Goal: Task Accomplishment & Management: Complete application form

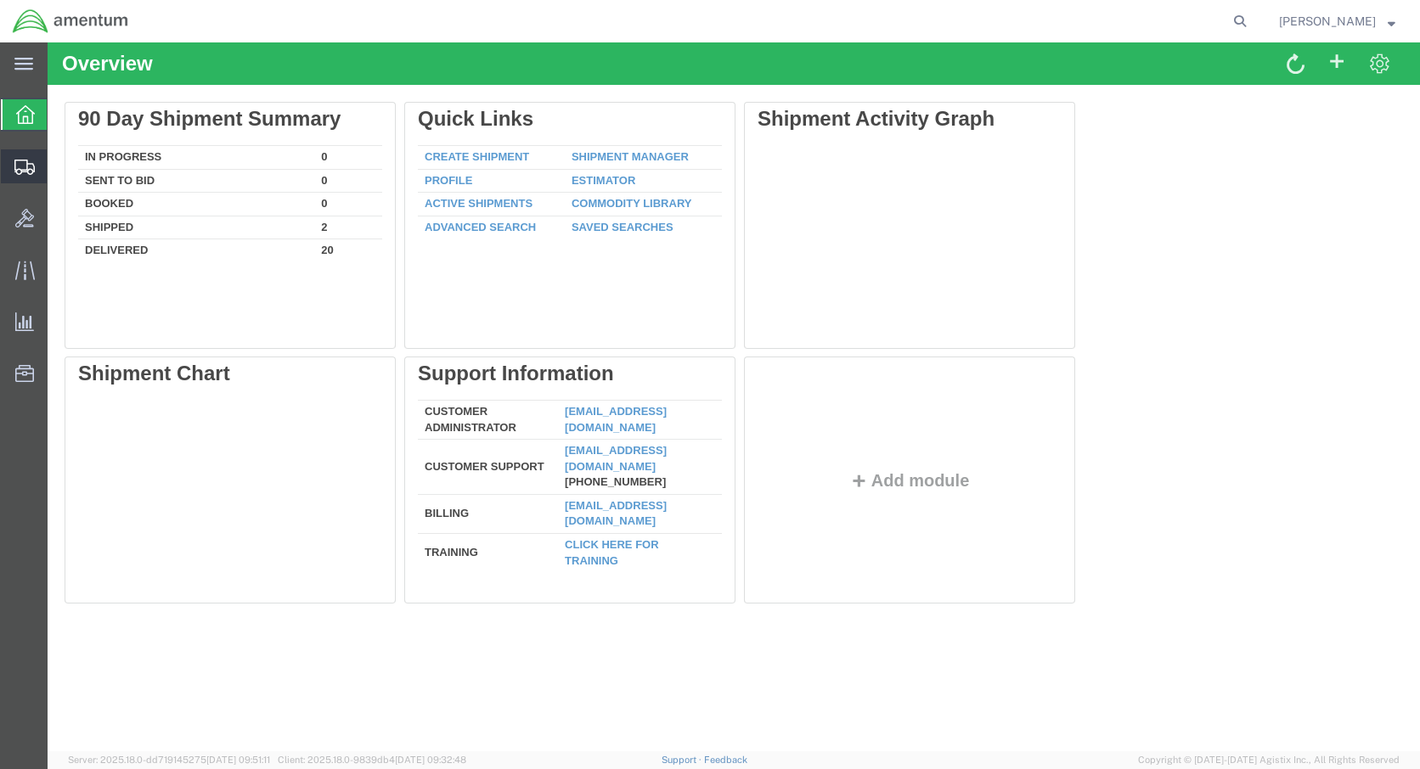
click at [0, 0] on span "Create Shipment" at bounding box center [0, 0] width 0 height 0
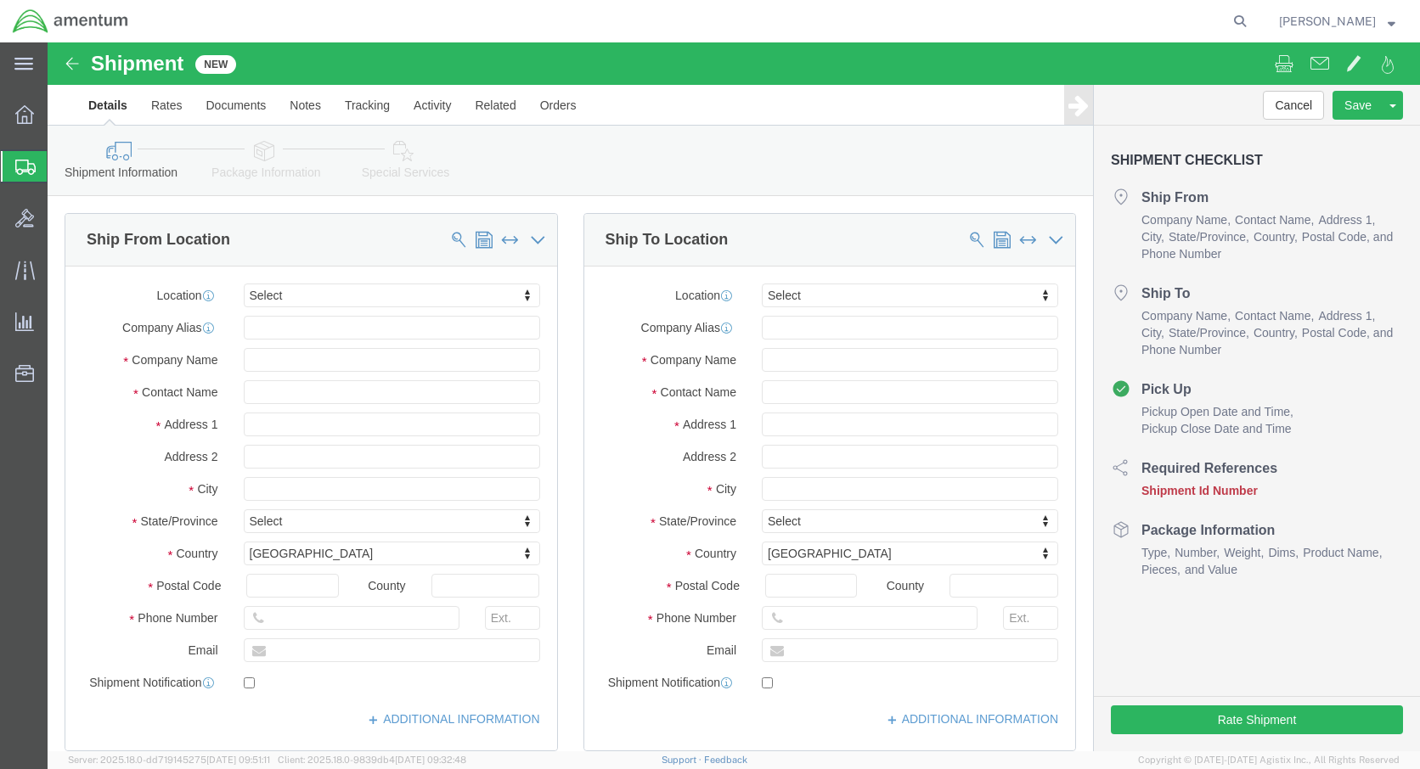
select select
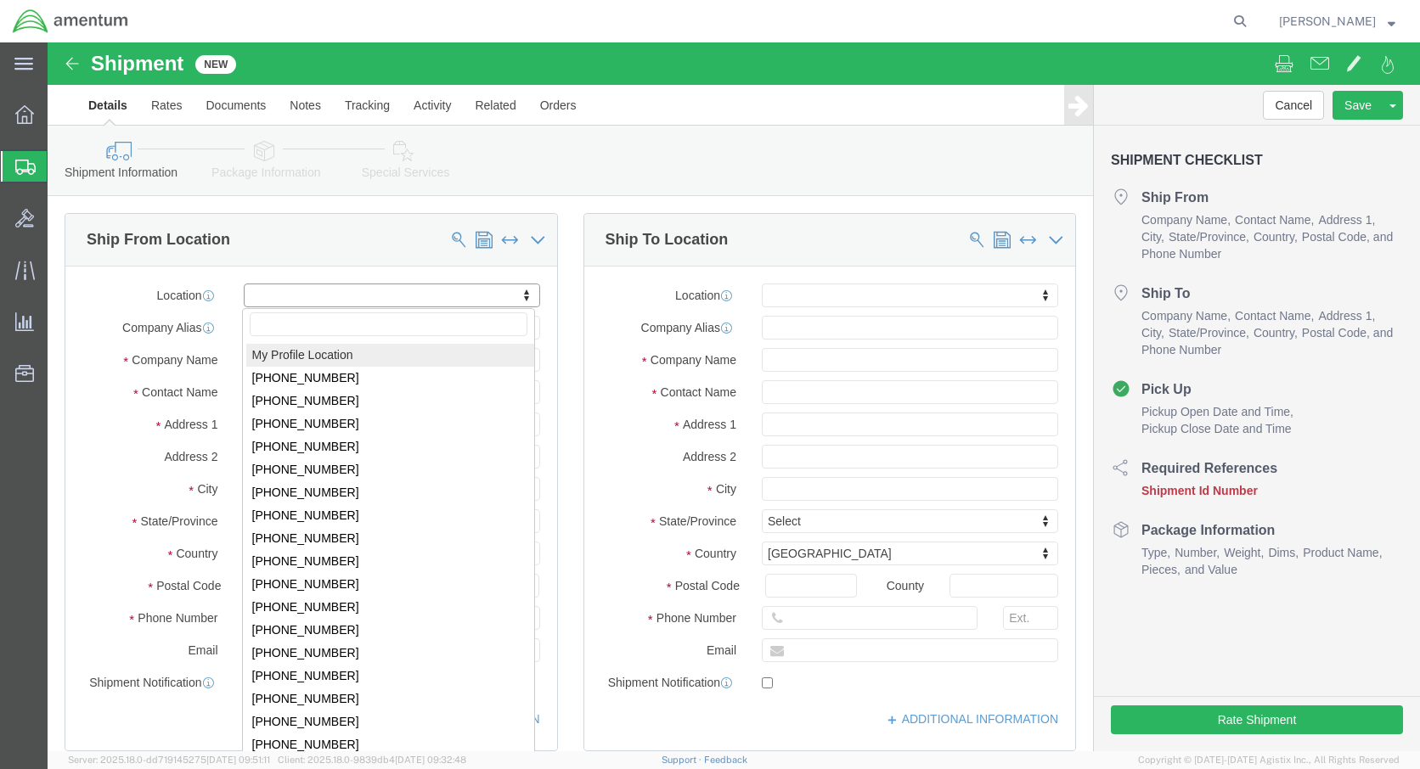
click body "Shipment New Details Rates Documents Notes Tracking Activity Related Orders Can…"
select select "59333"
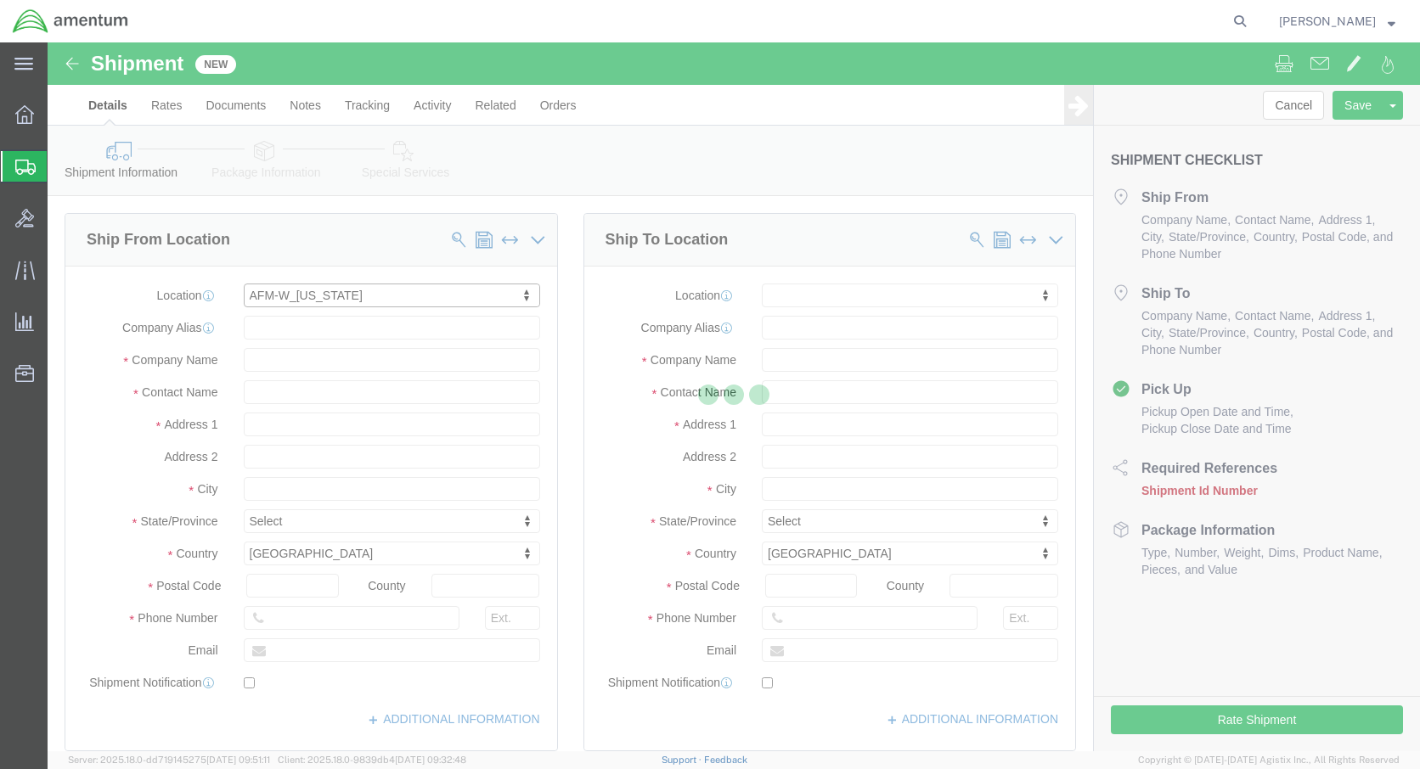
type input "Bldg [STREET_ADDRESS][PERSON_NAME]"
type input "Hanger 7, Rm 117"
type input "99703"
type input "[PHONE_NUMBER]"
type input "Amentum Services, Inc."
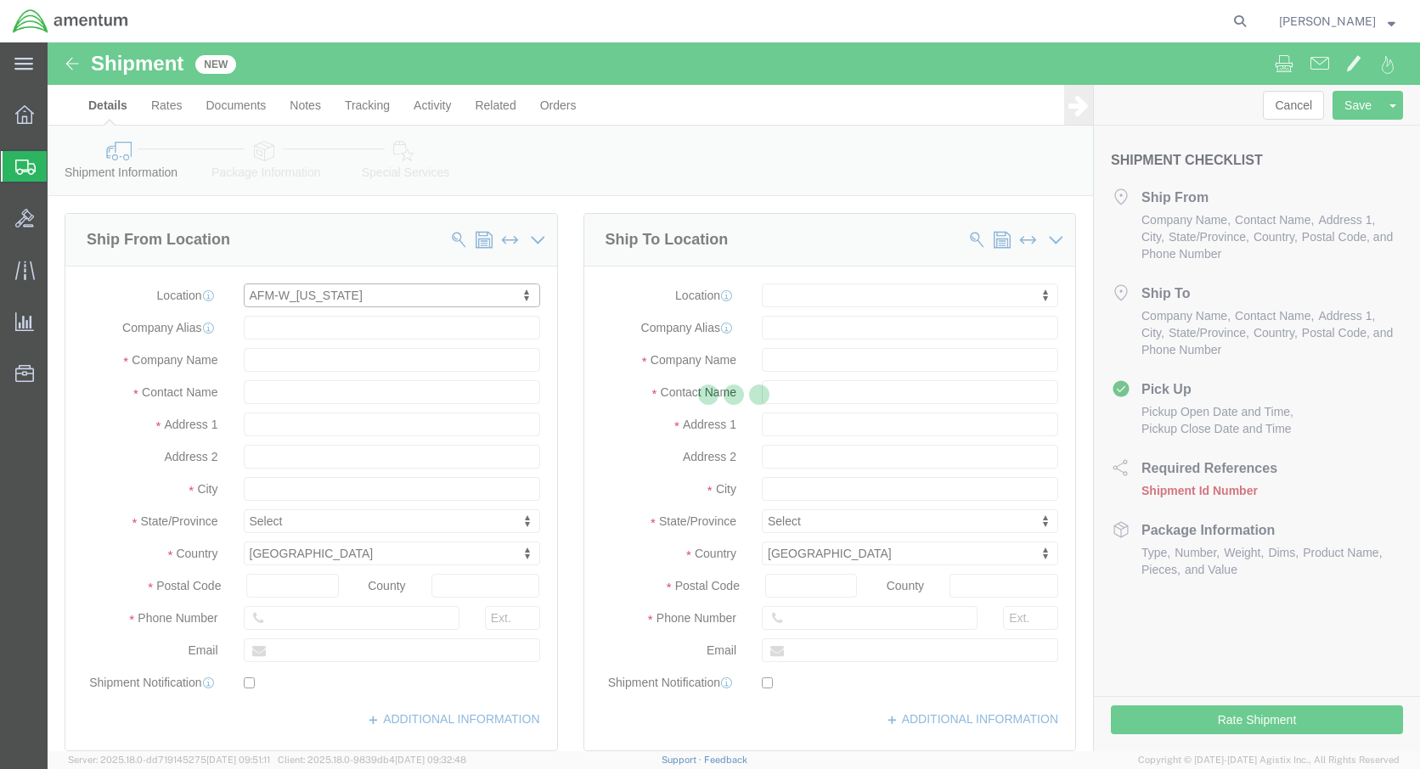
type input "FORT [PERSON_NAME]"
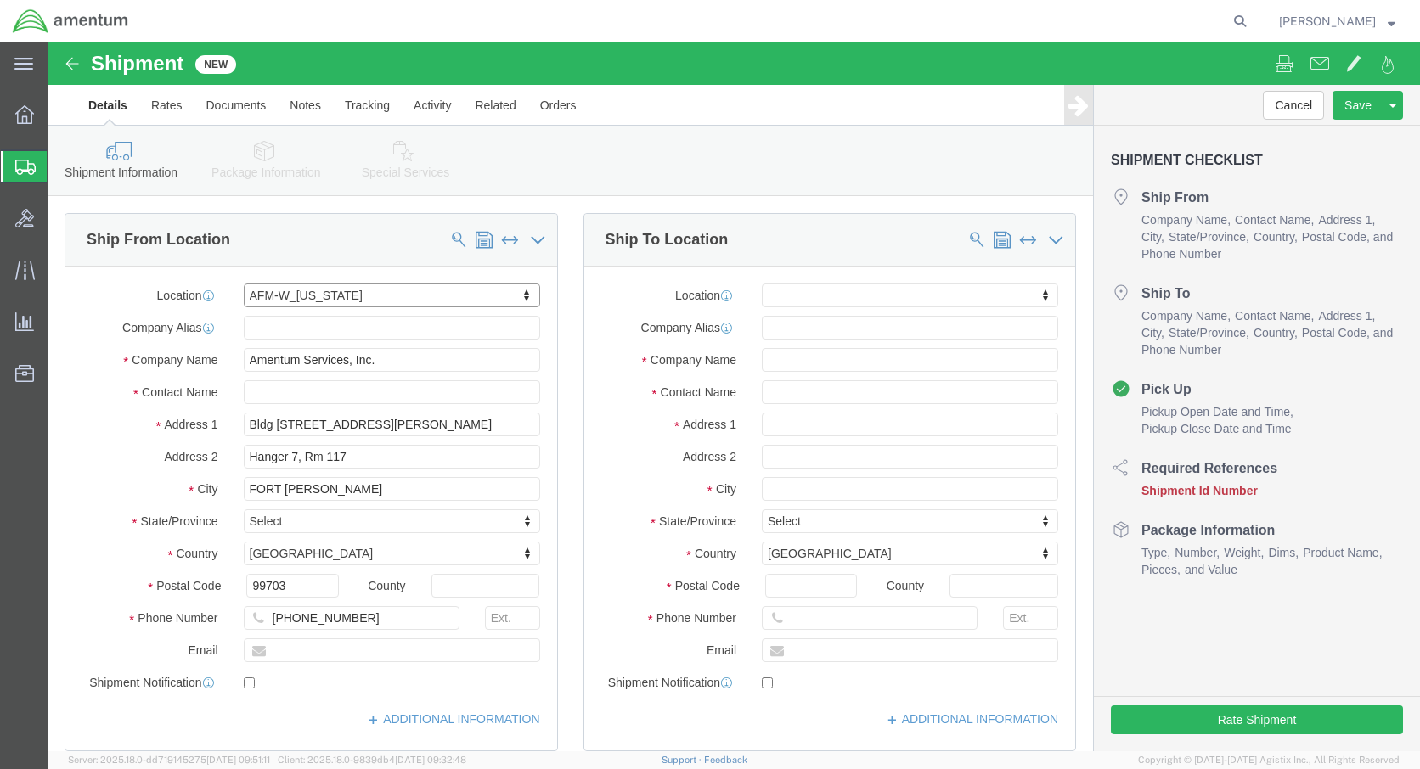
select select "AK"
click input "text"
type input "[PERSON_NAME]"
click input "[PHONE_NUMBER]"
drag, startPoint x: 341, startPoint y: 578, endPoint x: 96, endPoint y: 570, distance: 245.6
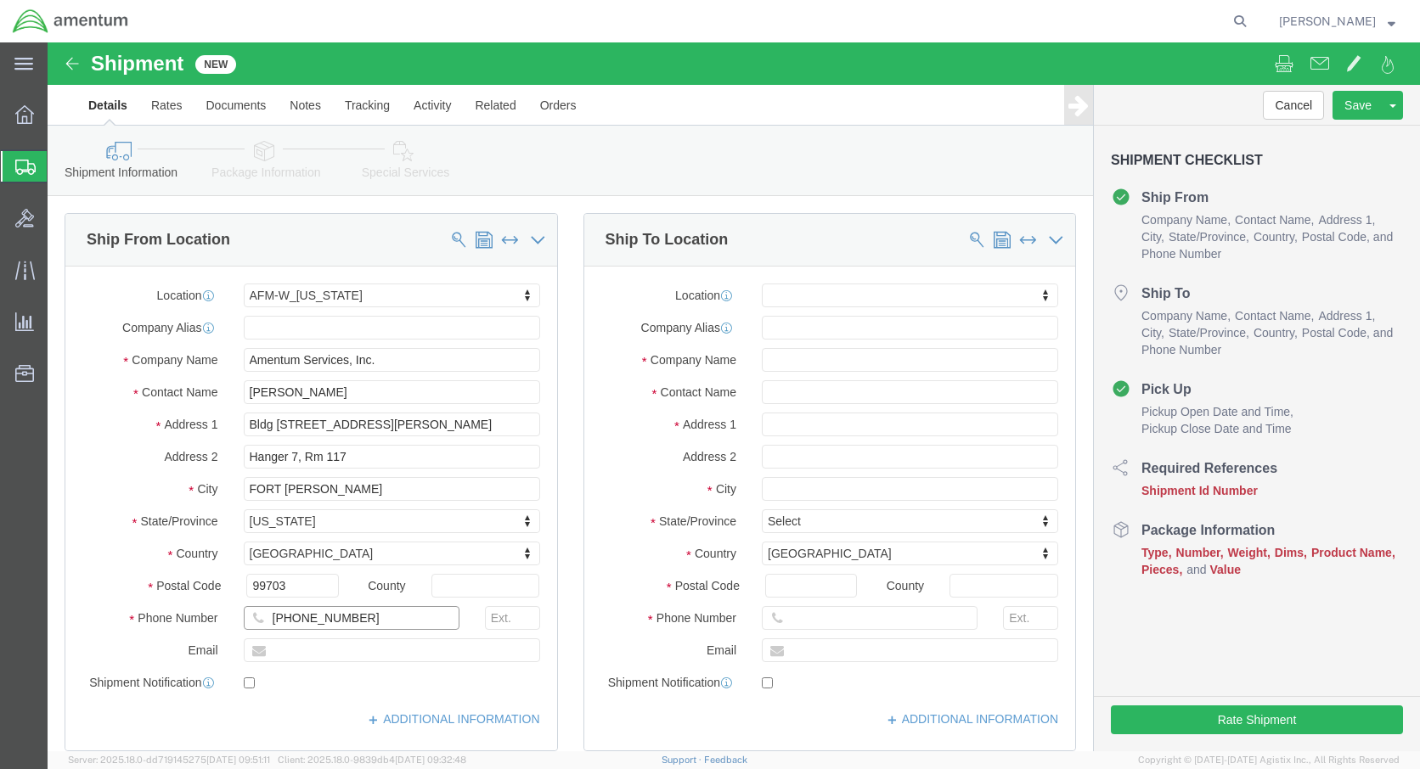
click div "Phone Number [PHONE_NUMBER]"
type input "9073532077"
click input "text"
type input "[PERSON_NAME][EMAIL_ADDRESS][PERSON_NAME][DOMAIN_NAME]"
checkbox input "true"
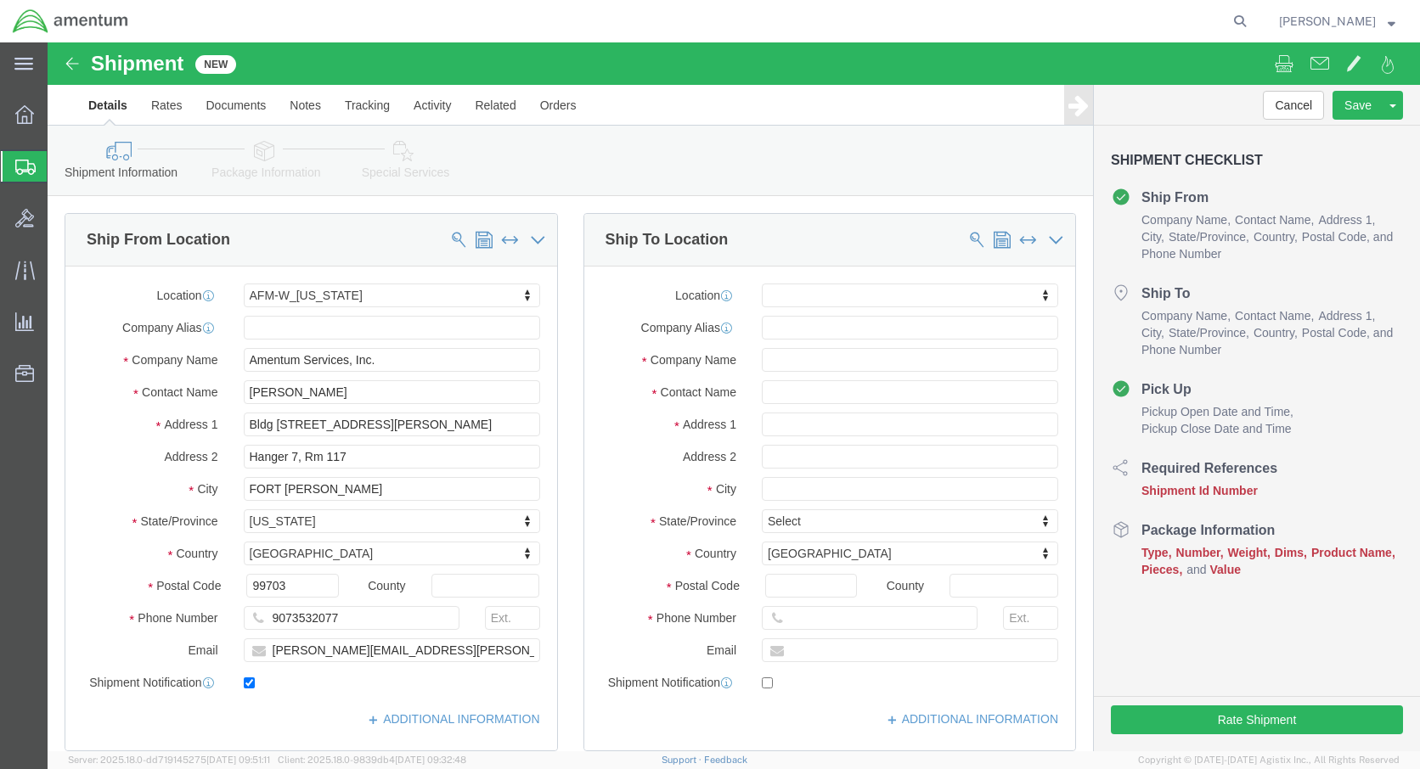
click body "Shipment New Details Rates Documents Notes Tracking Activity Related Orders Can…"
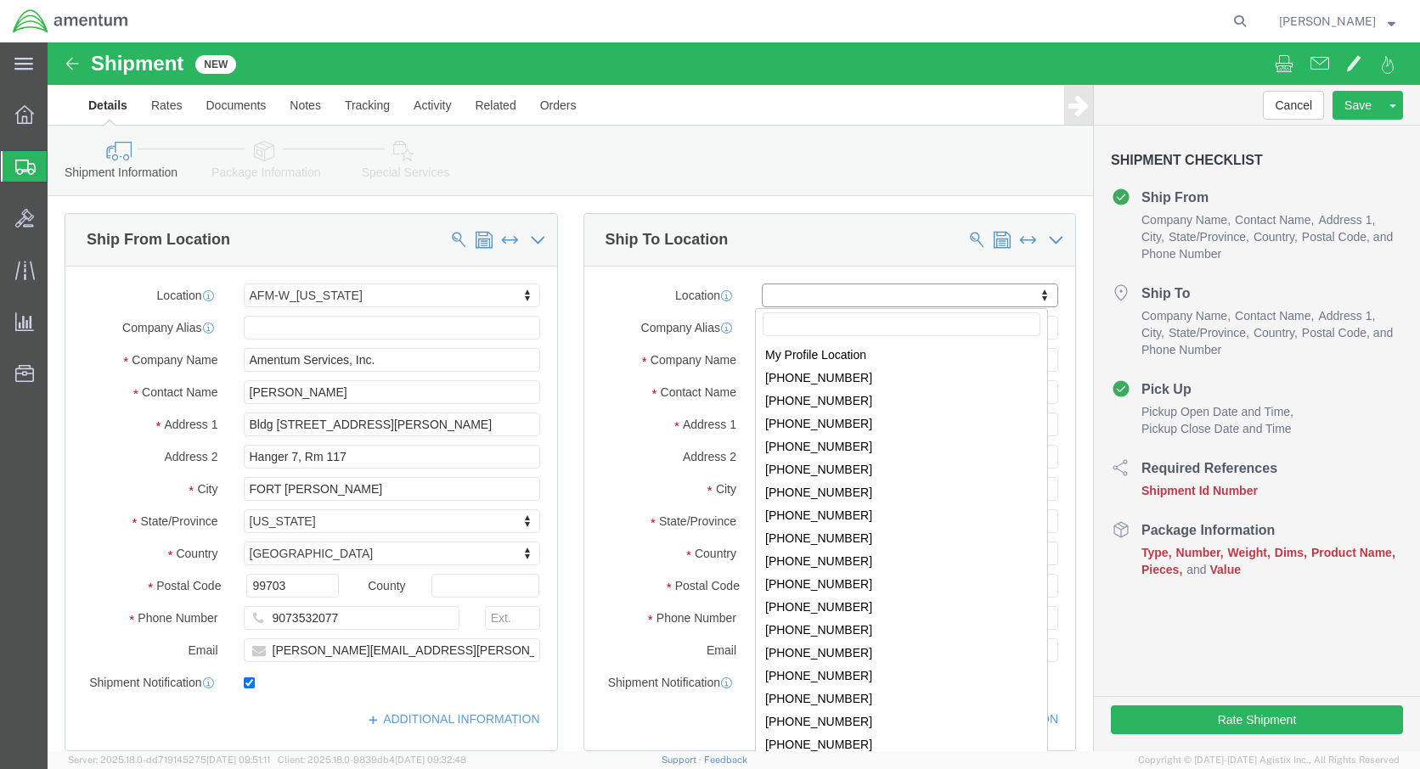
scroll to position [2208, 0]
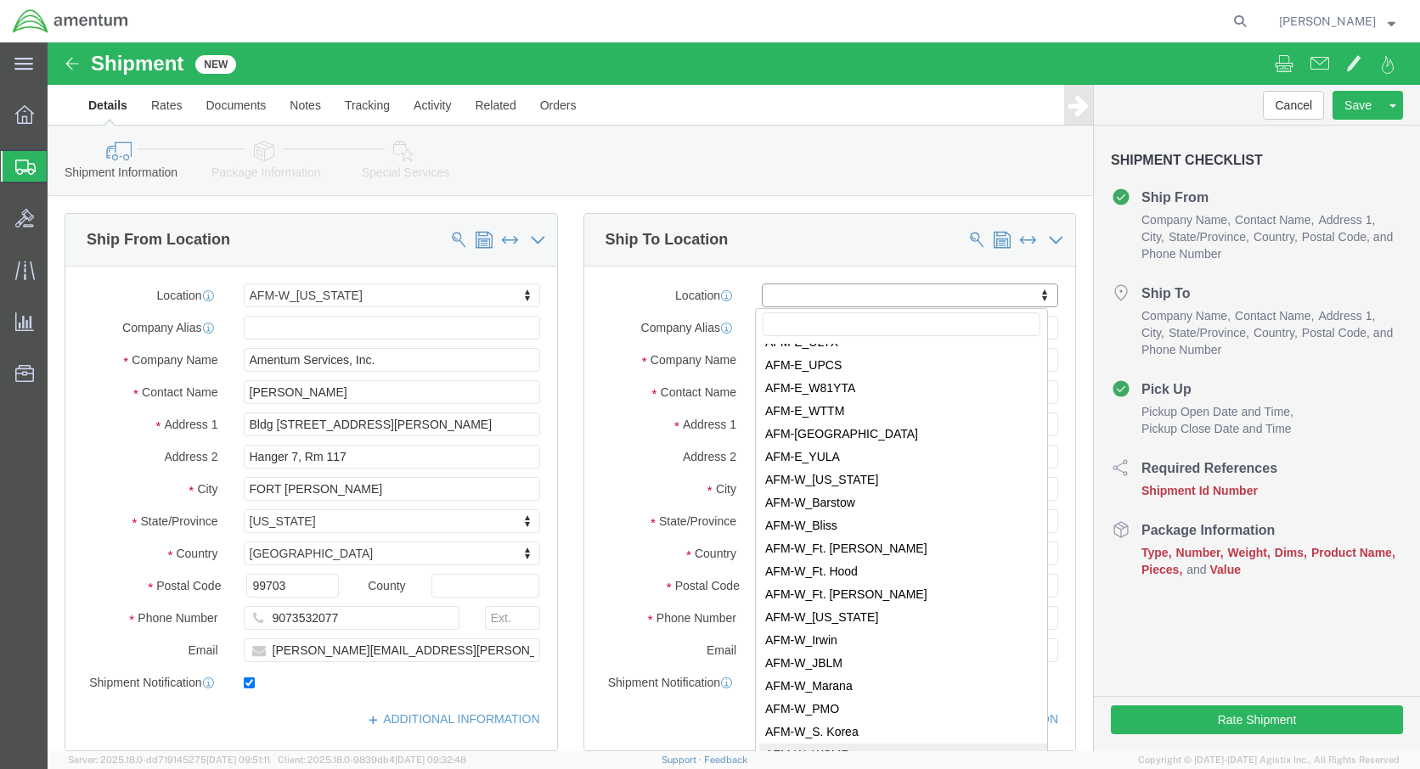
select select "42649"
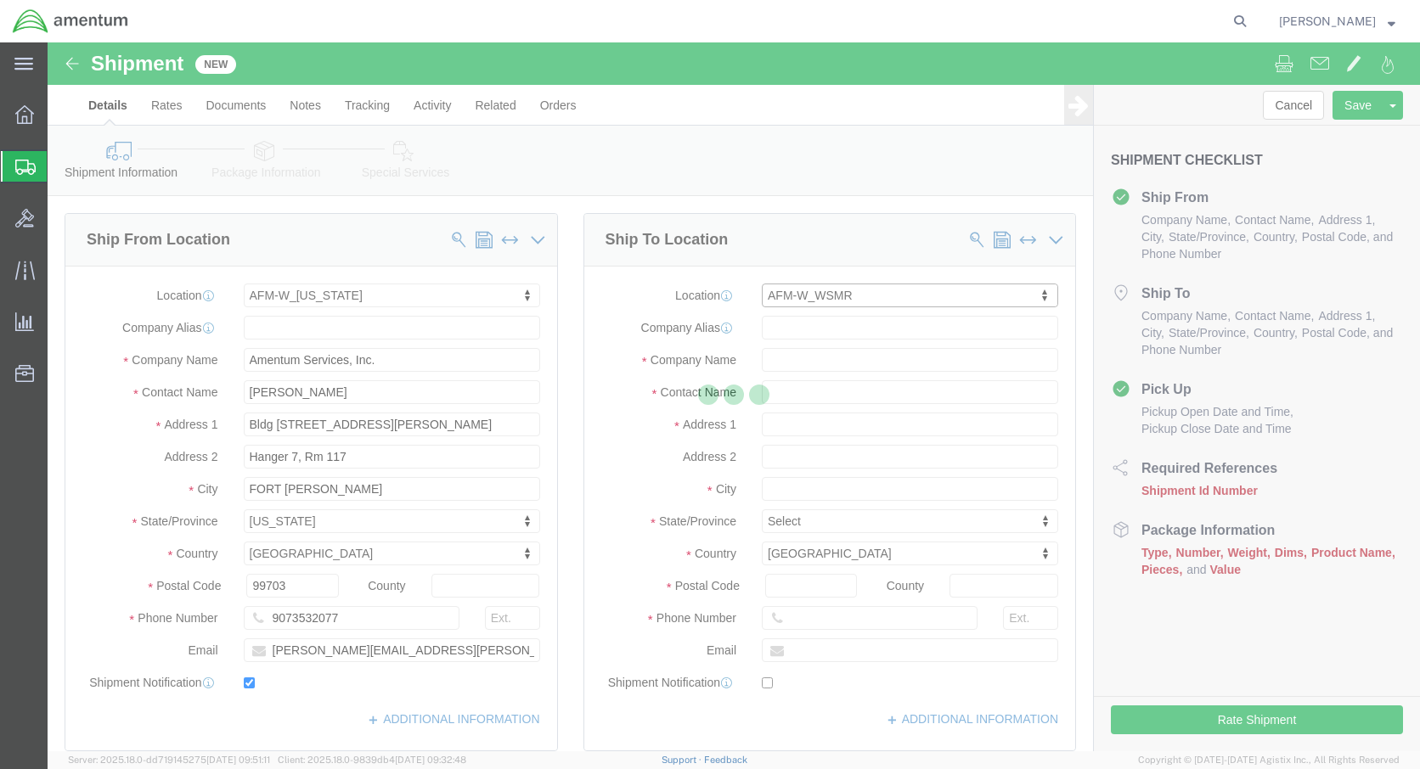
type input "[STREET_ADDRESS][PERSON_NAME]"
type input "Bldg 1079, [PERSON_NAME][GEOGRAPHIC_DATA] ([GEOGRAPHIC_DATA])"
type input "88330"
type input "[PHONE_NUMBER]"
type input "Amentum Services, Inc."
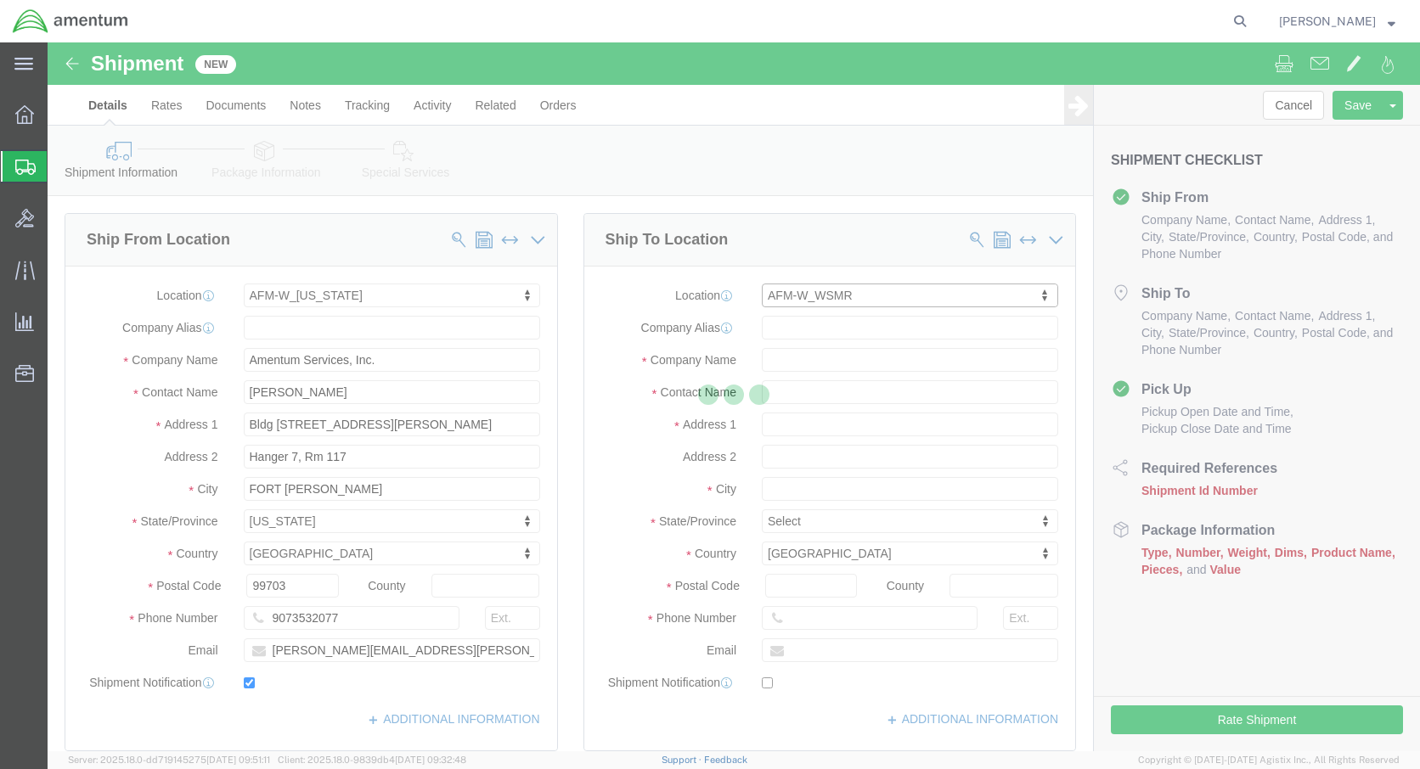
type input "[PERSON_NAME][GEOGRAPHIC_DATA]"
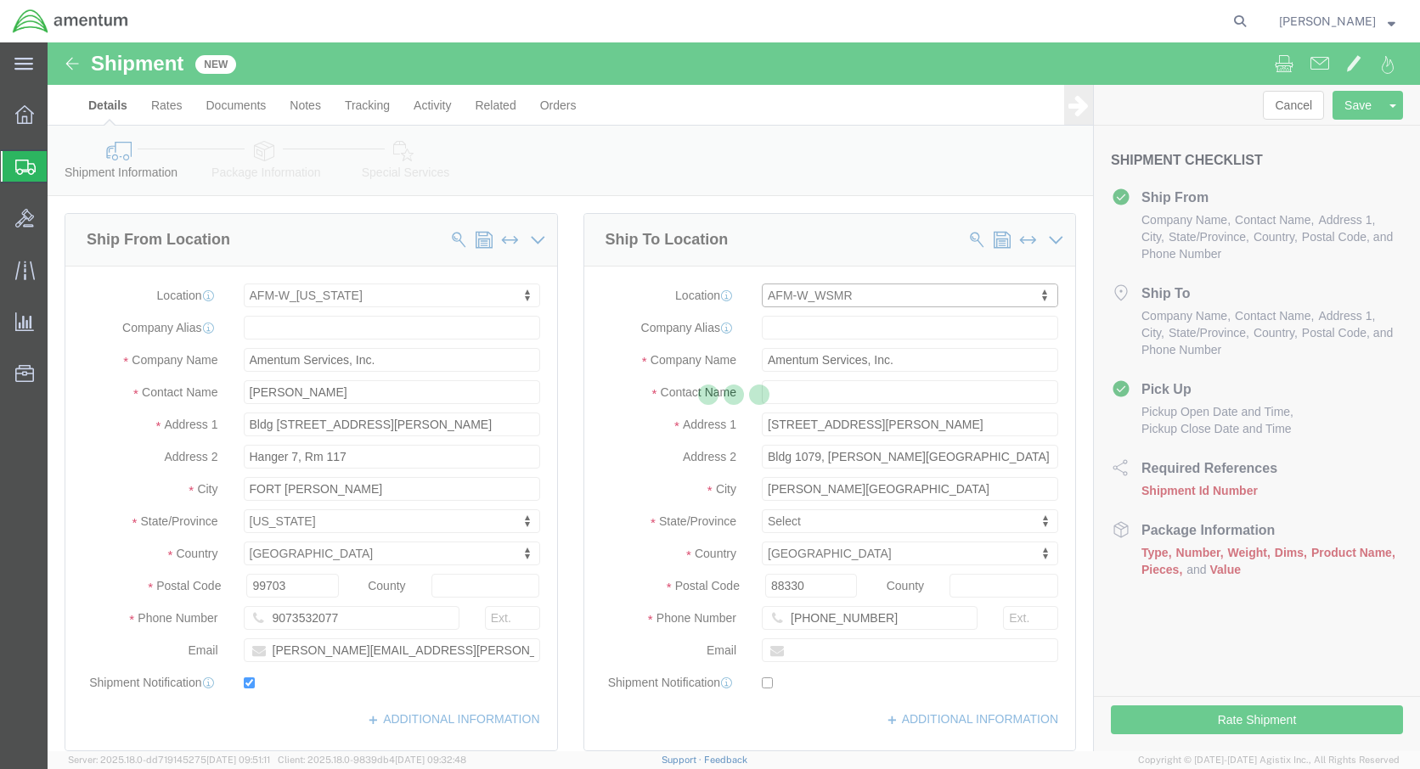
select select "NM"
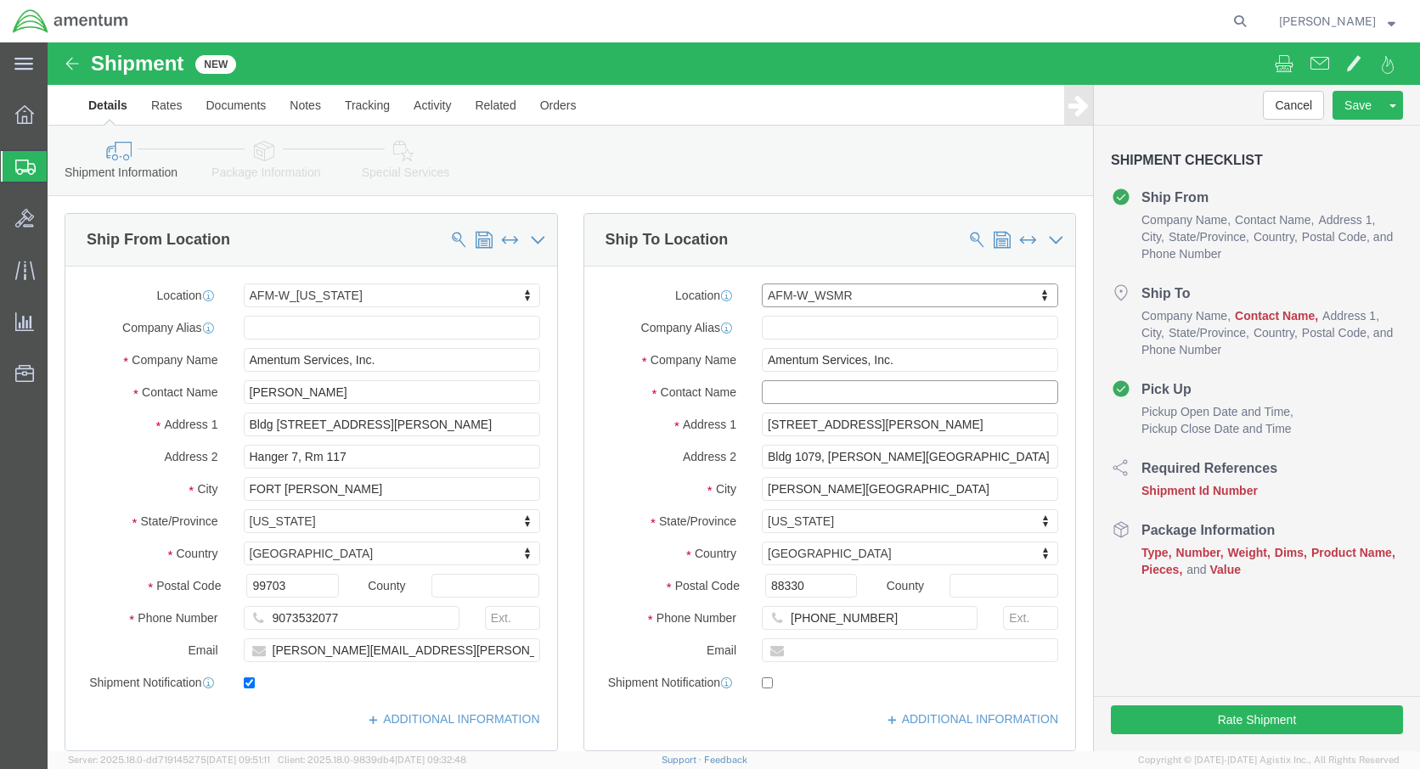
click input "text"
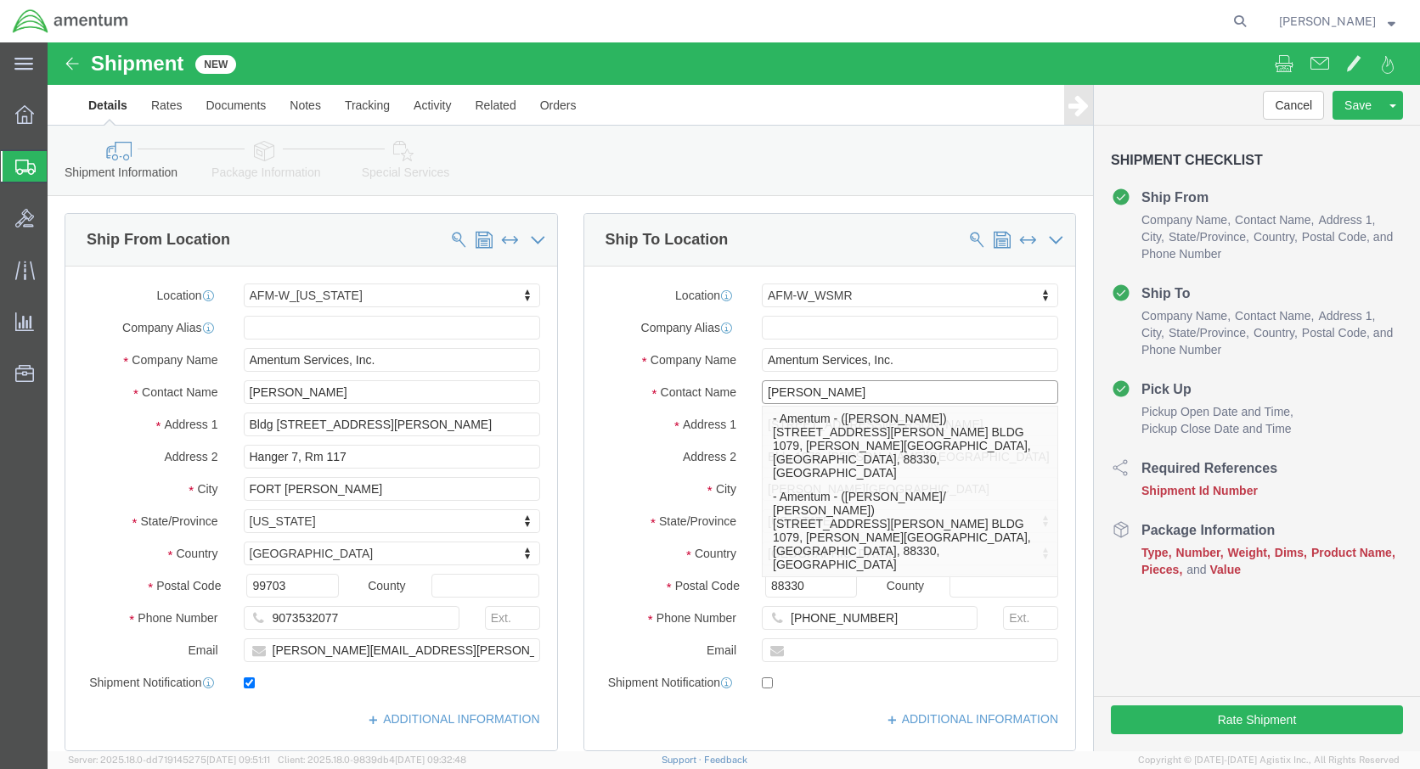
type input "[PERSON_NAME]"
click div "Ship To Location Location AFM-W_WSMR My Profile Location [PHONE_NUMBER] [PHONE_…"
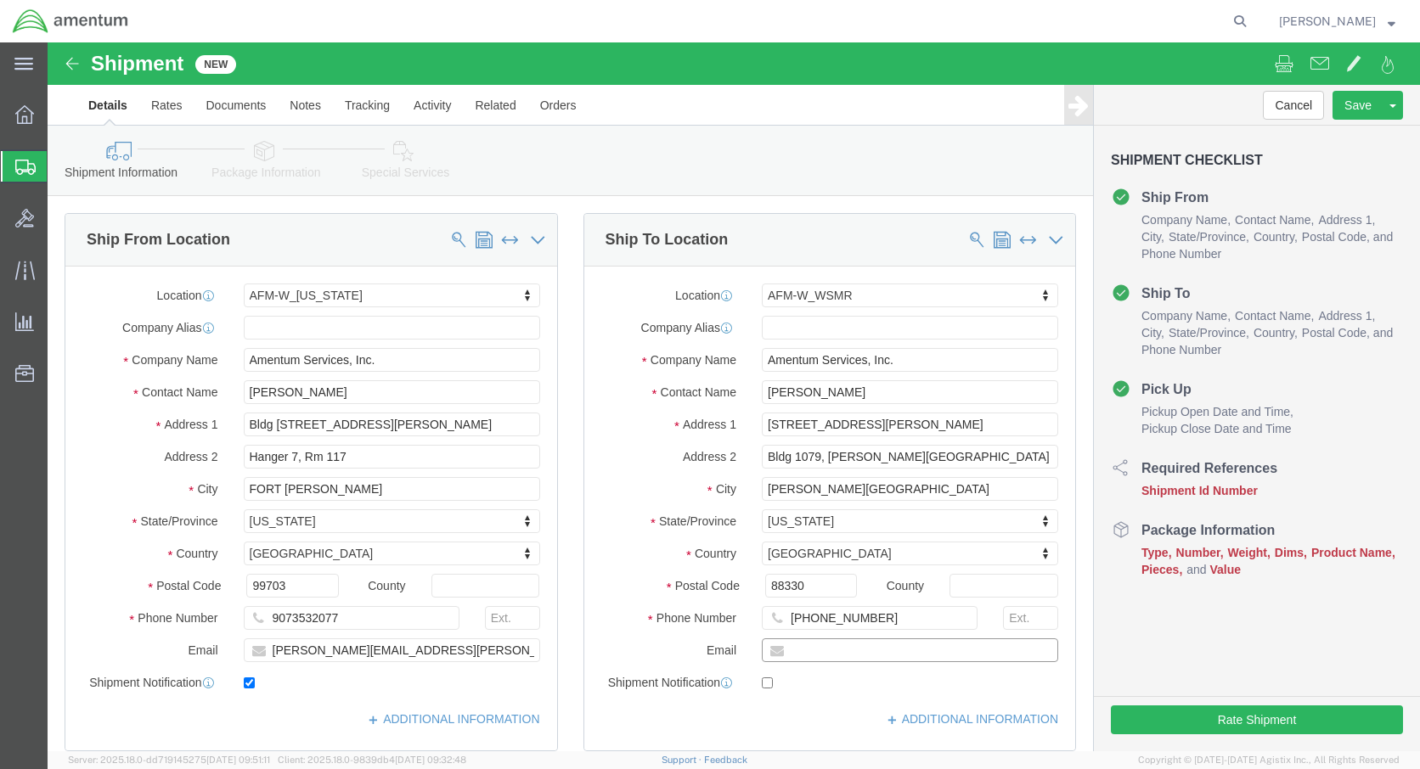
click input "text"
drag, startPoint x: 818, startPoint y: 576, endPoint x: 634, endPoint y: 562, distance: 184.8
click div "Location AFM-W_WSMR My Profile Location [PHONE_NUMBER] [PHONE_NUMBER] [PHONE_NU…"
type input "2536914642"
click input "text"
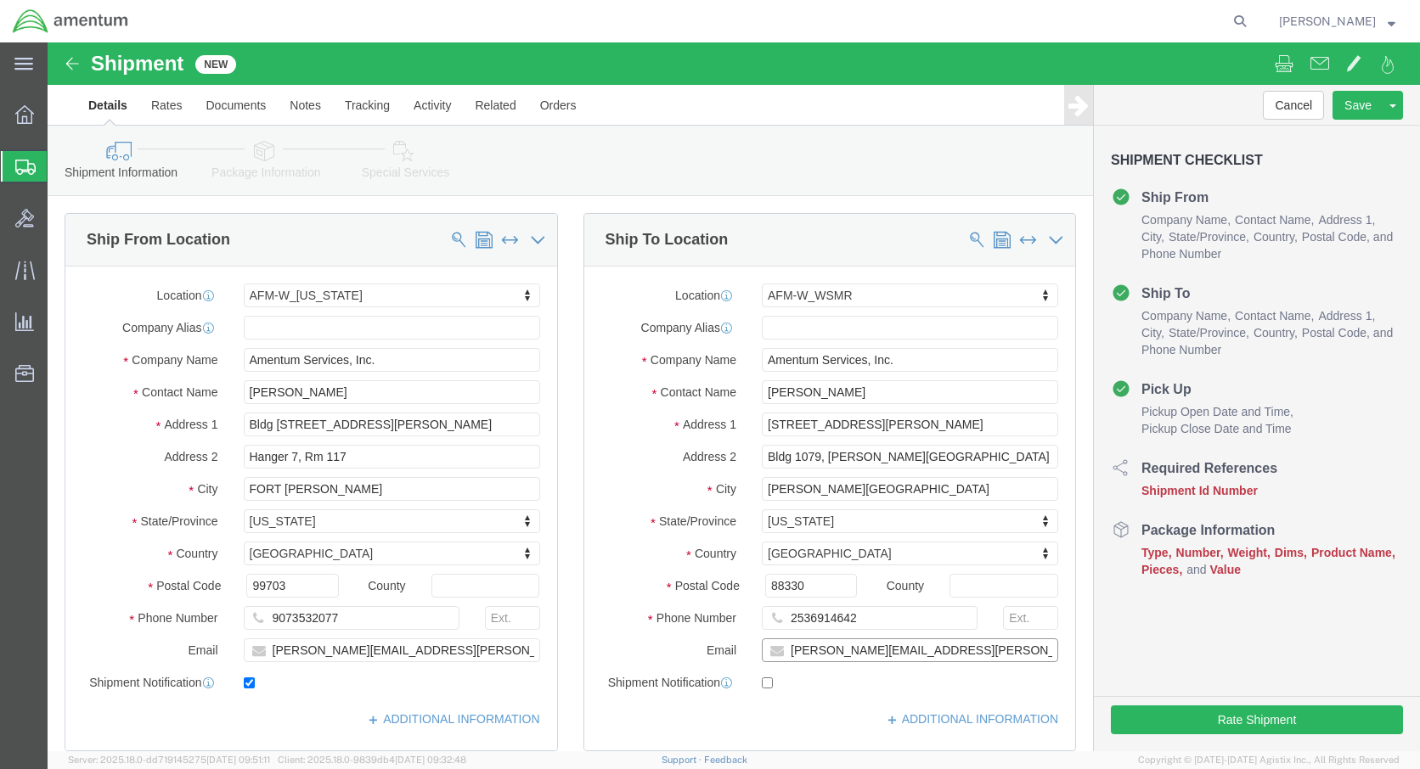
type input "[PERSON_NAME][EMAIL_ADDRESS][PERSON_NAME][DOMAIN_NAME]"
click input "checkbox"
click div "Location AFM-W_WSMR My Profile Location [PHONE_NUMBER] [PHONE_NUMBER] [PHONE_NU…"
click input "checkbox"
checkbox input "true"
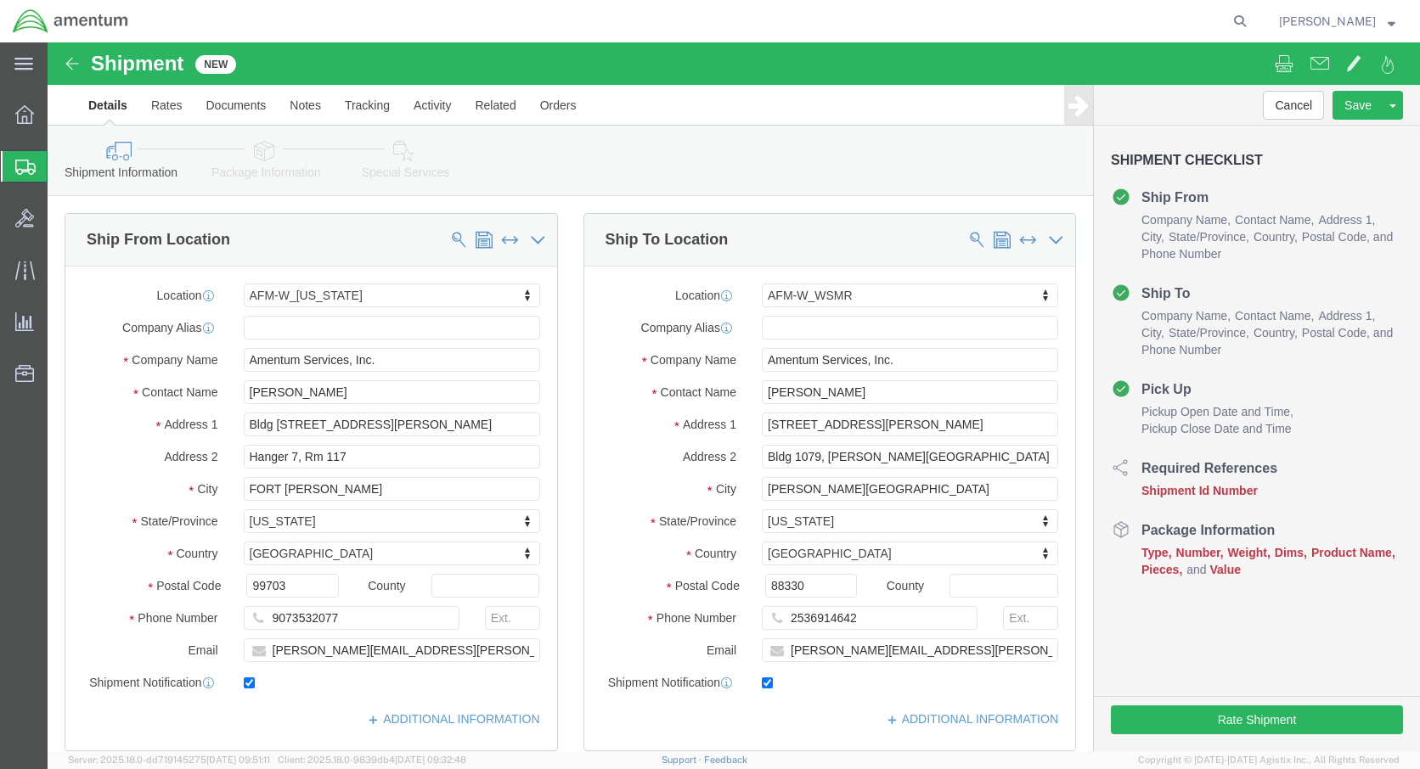
click div "[DATE] 9:00 AM"
click button "Apply"
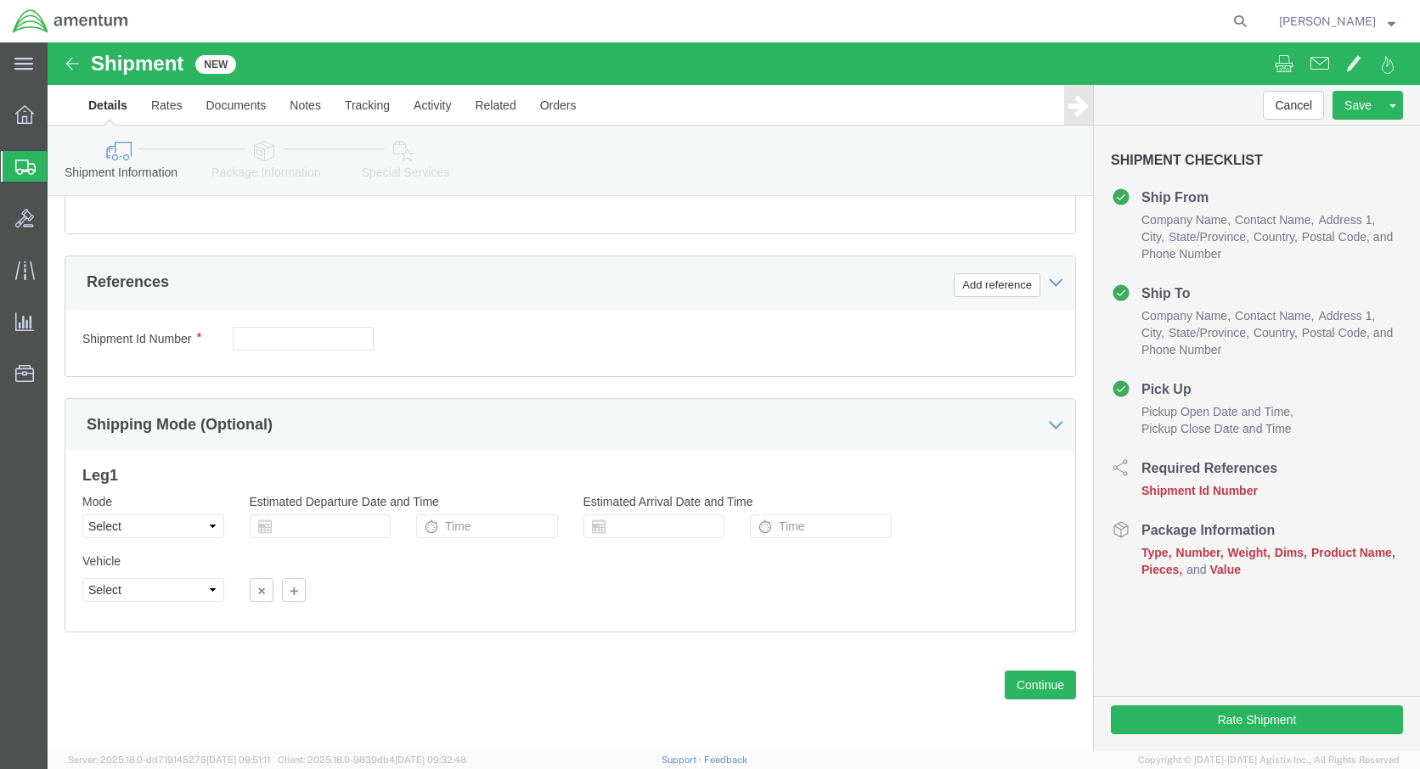
click div "Shipment Id Number Select Account Type Activity ID Airline Appointment Number A…"
click label "Shipment Id Number"
click div "Shipment Id Number Select Account Type Activity ID Airline Appointment Number A…"
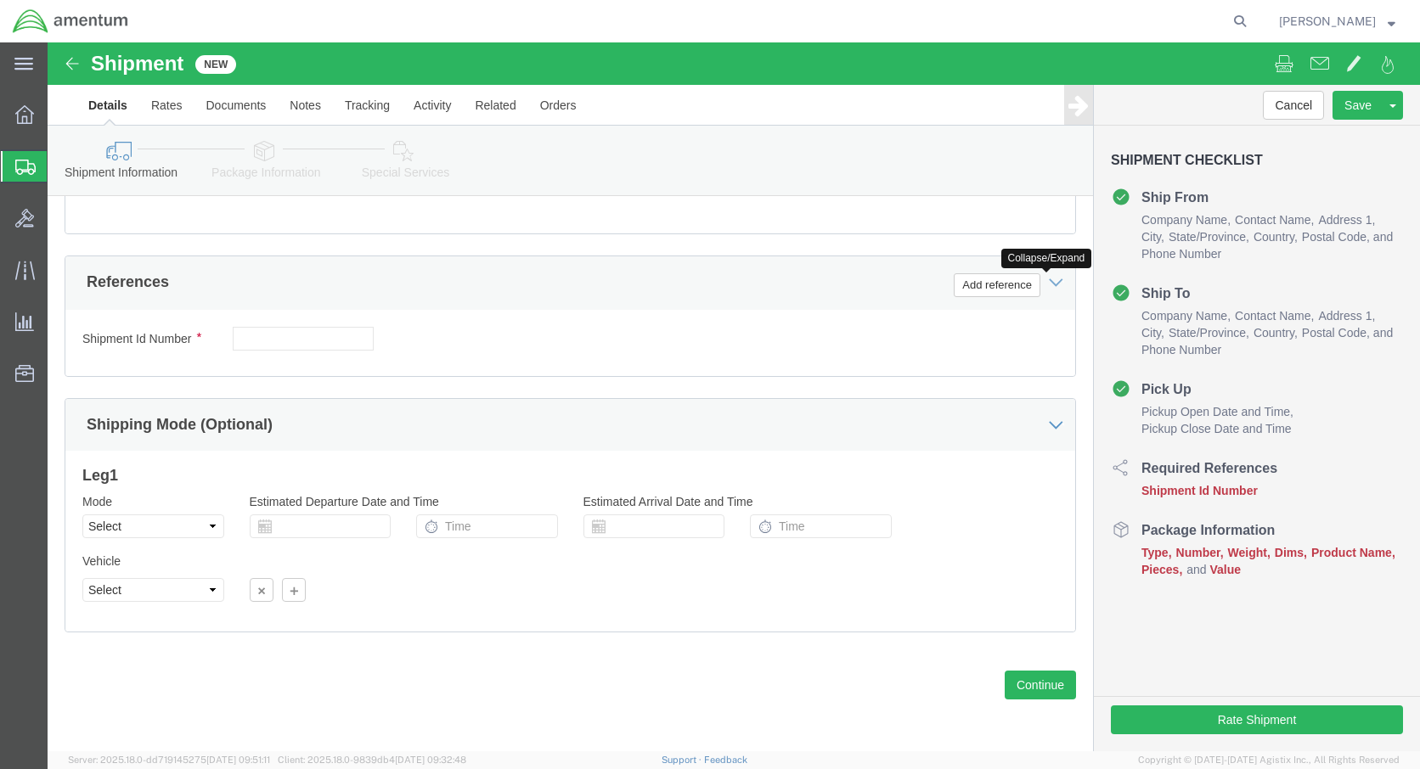
click icon
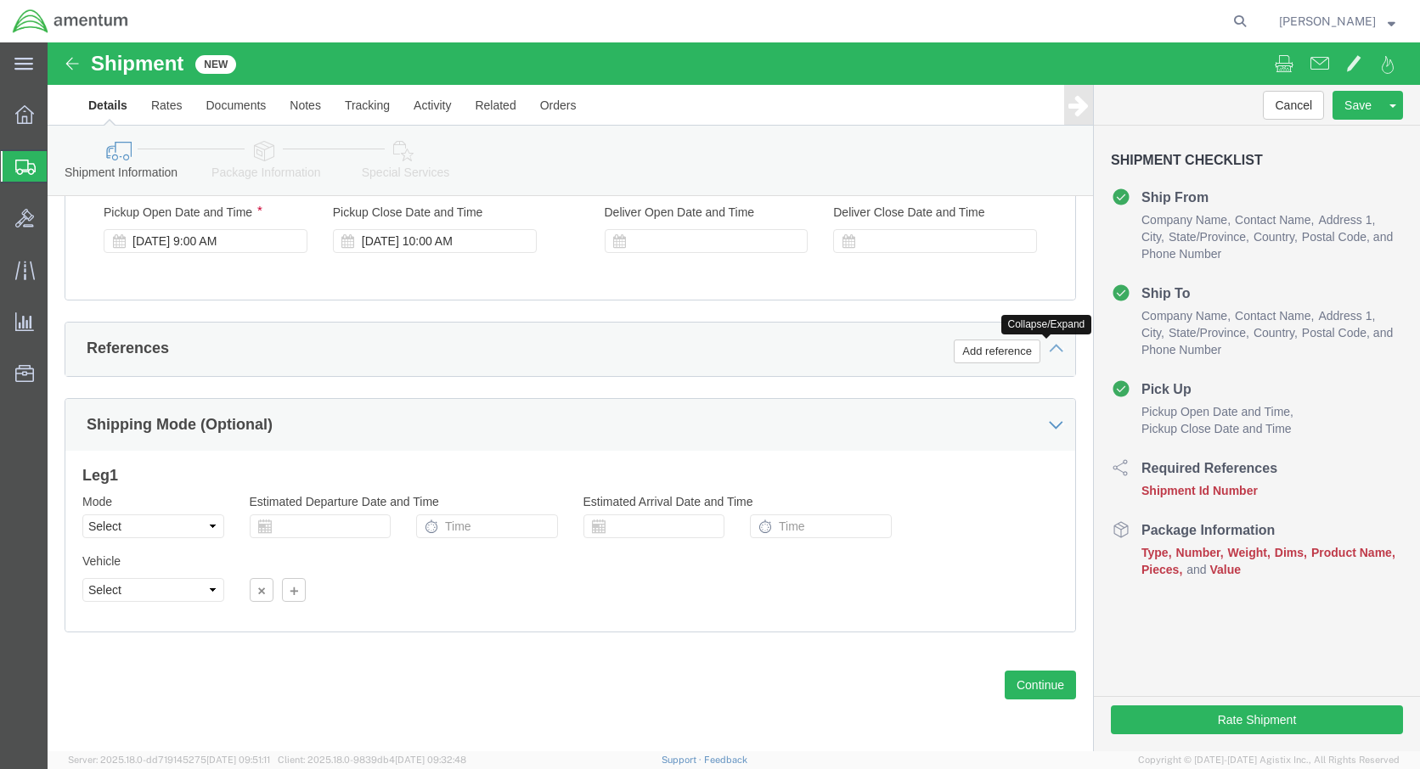
click icon
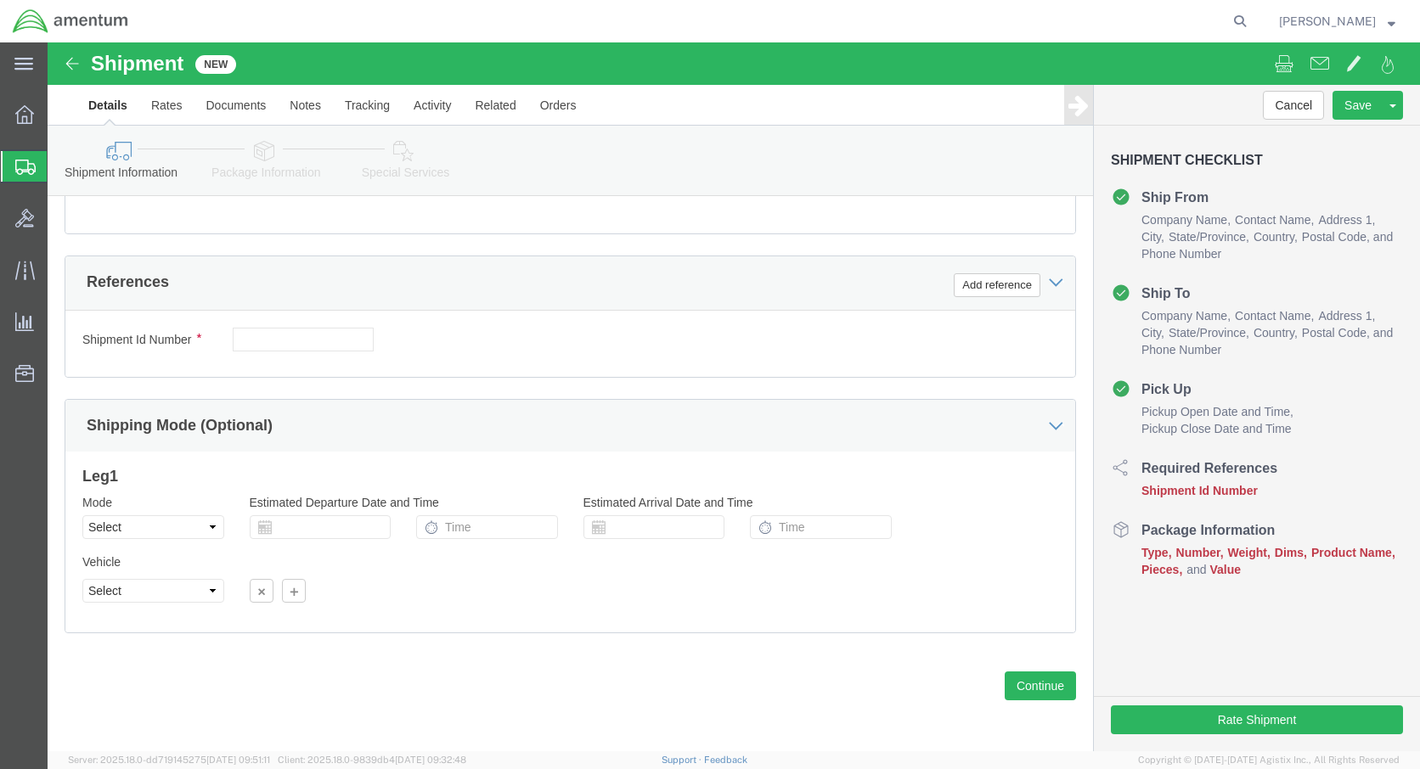
click label "Shipment Id Number"
click input "text"
click input "49999"
drag, startPoint x: 187, startPoint y: 295, endPoint x: 373, endPoint y: 298, distance: 186.0
click div "Shipment Id Number 4999.2521.AJ.AT.090WSMR.00 Select Account Type Activity ID A…"
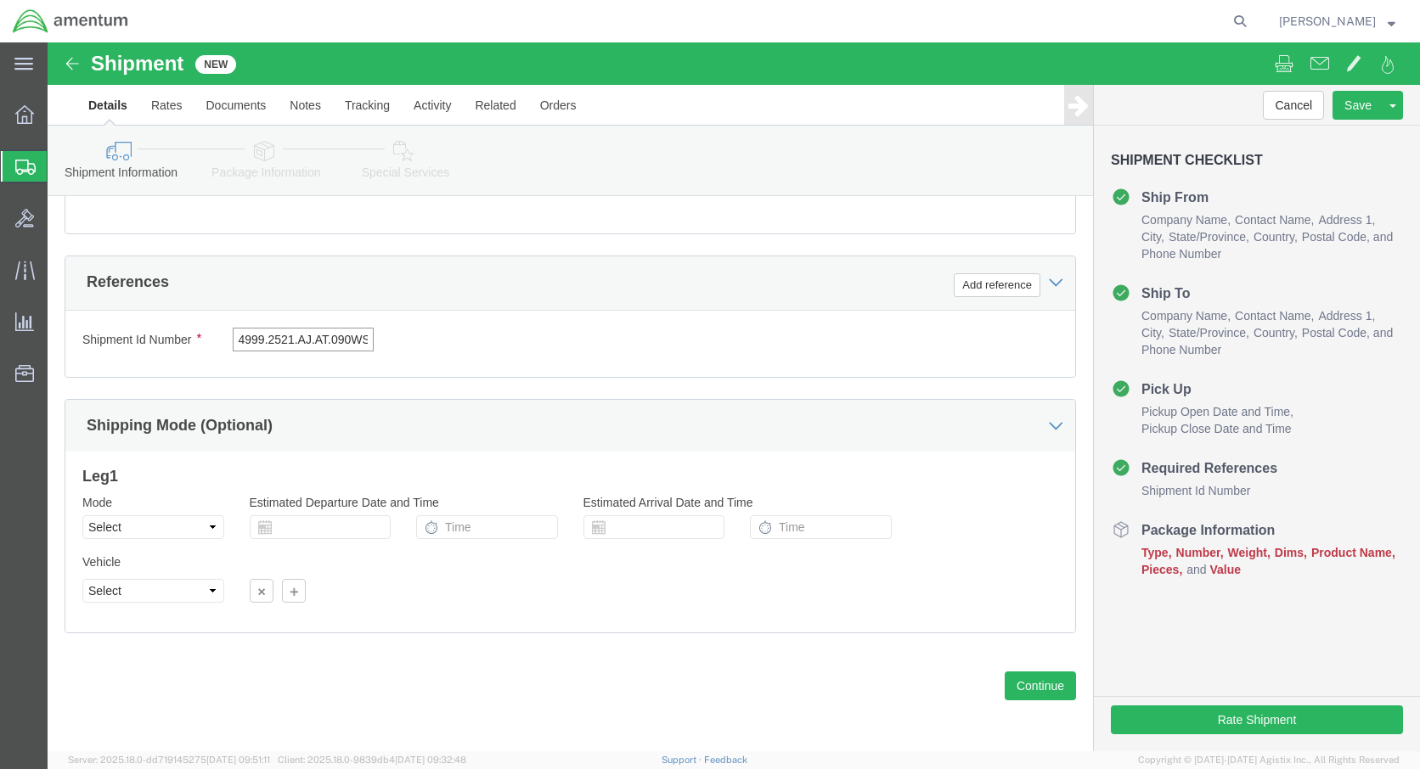
click input "4999.2521.AJ.AT.090WSMR.00"
type input "4999.2521.AJ.AT.09.WSMR.00"
click button "Continue"
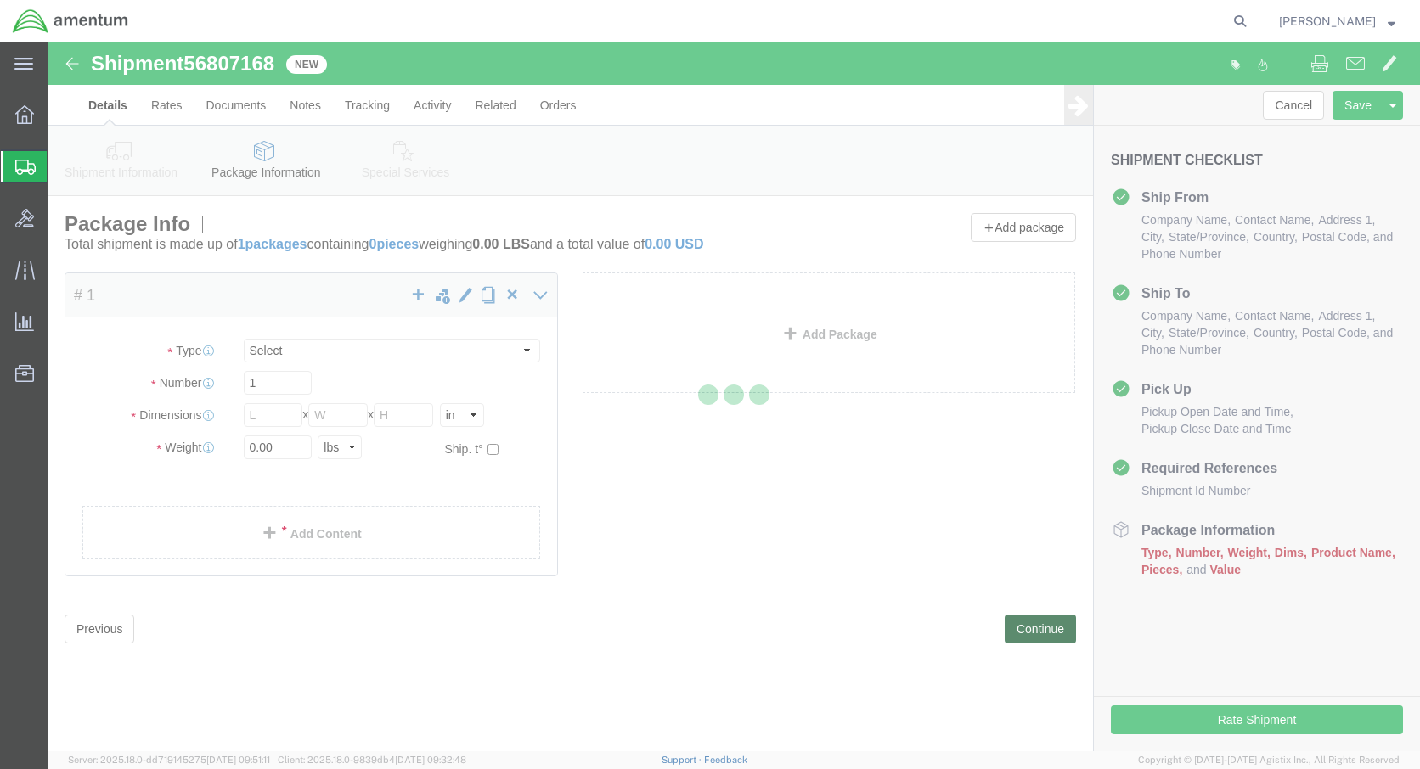
select select "CBOX"
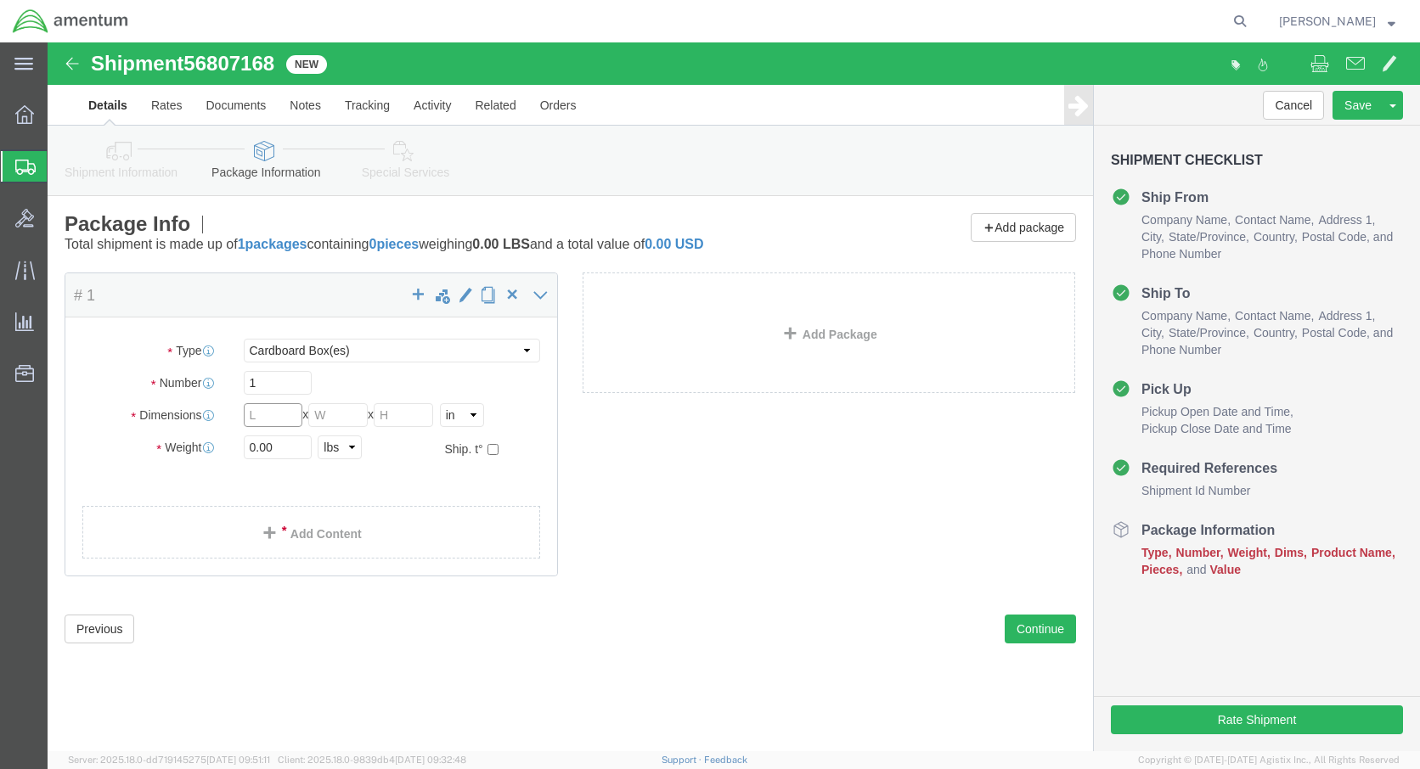
click input "text"
type input "12"
click input "text"
type input "10"
click input "text"
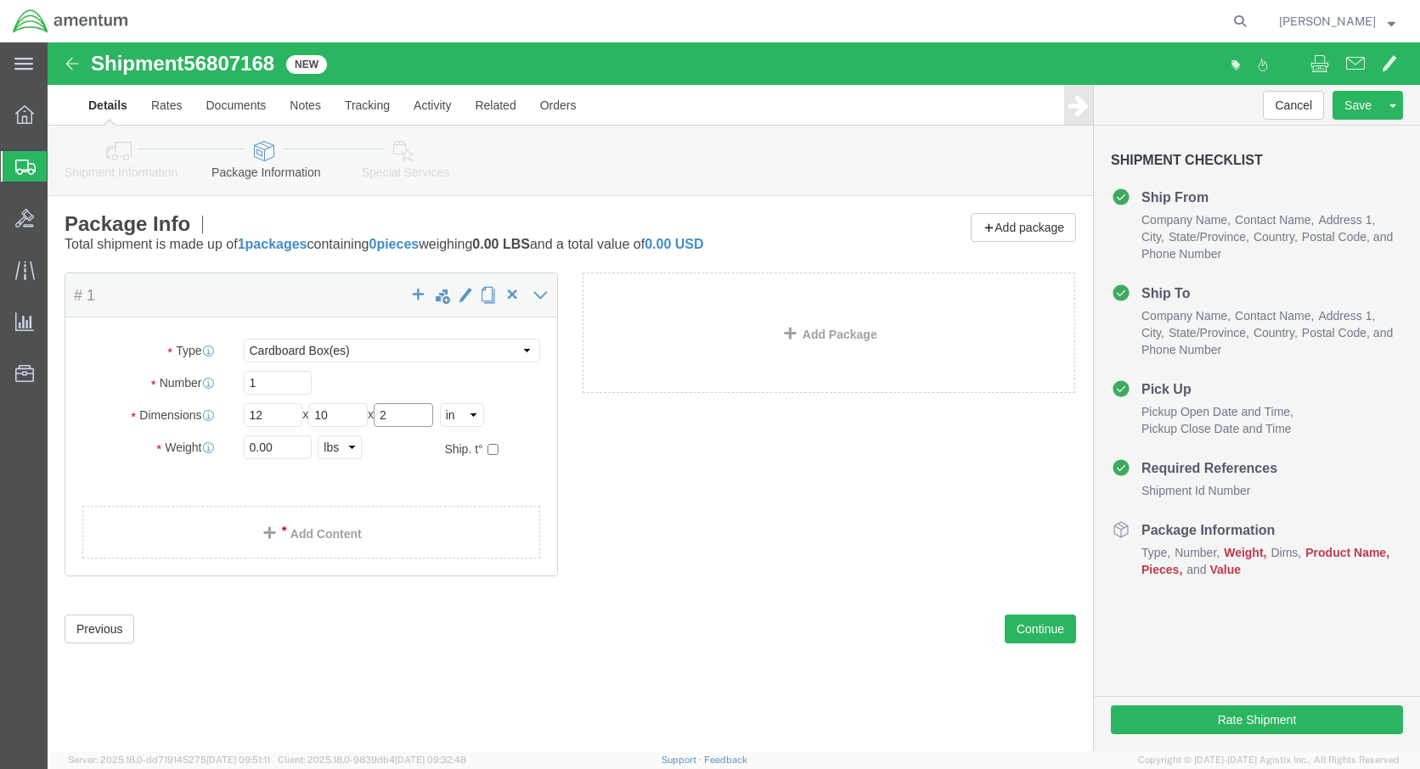
type input "2"
click input "0.00"
type input "0"
type input "1"
click link "Add Content"
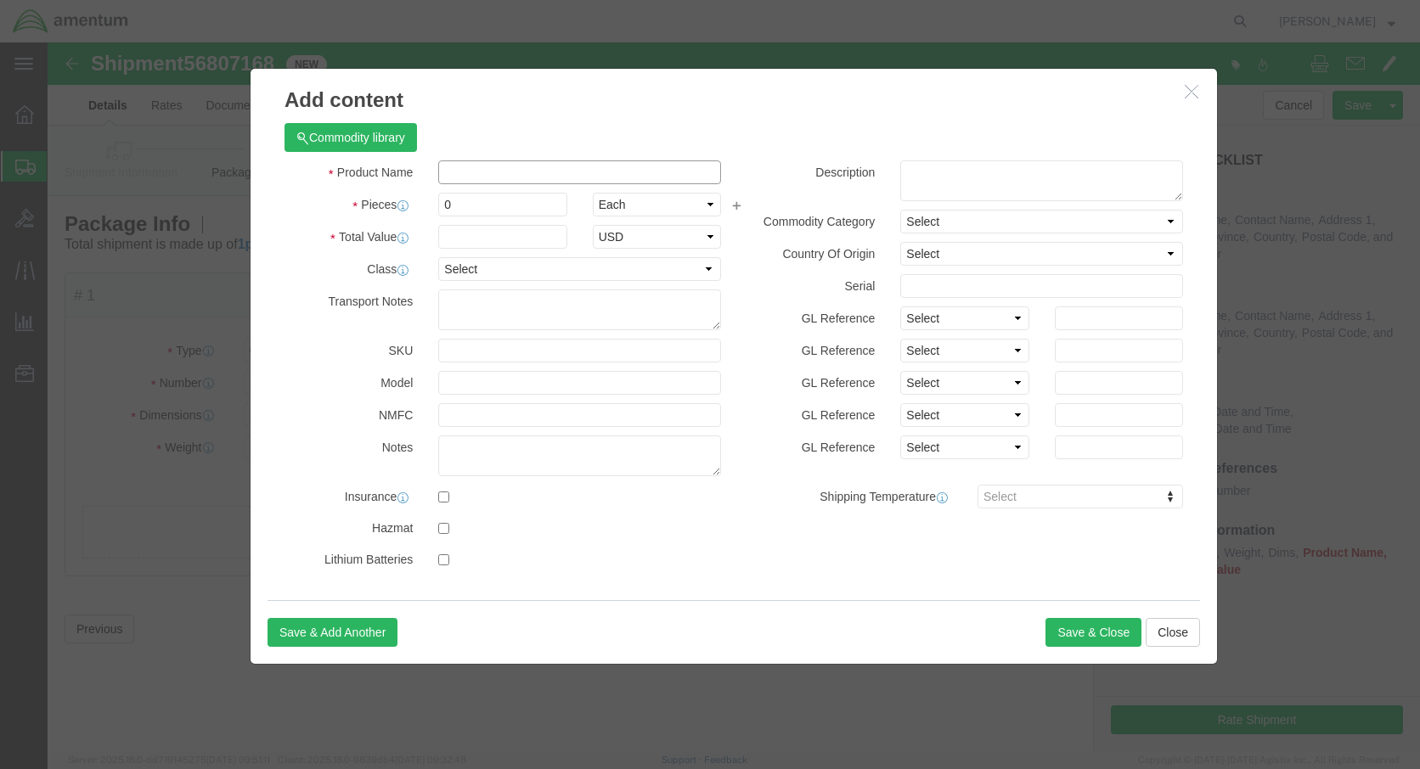
click input "text"
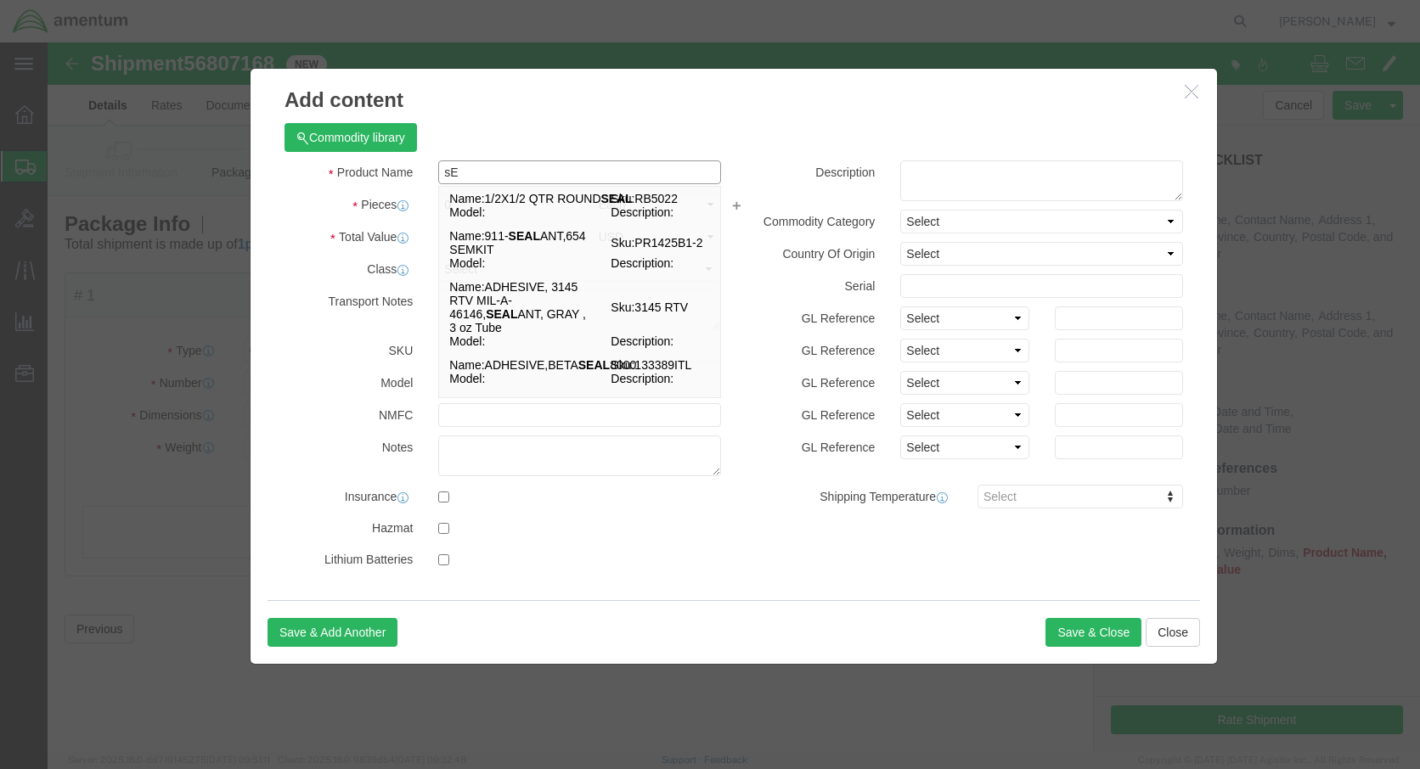
type input "s"
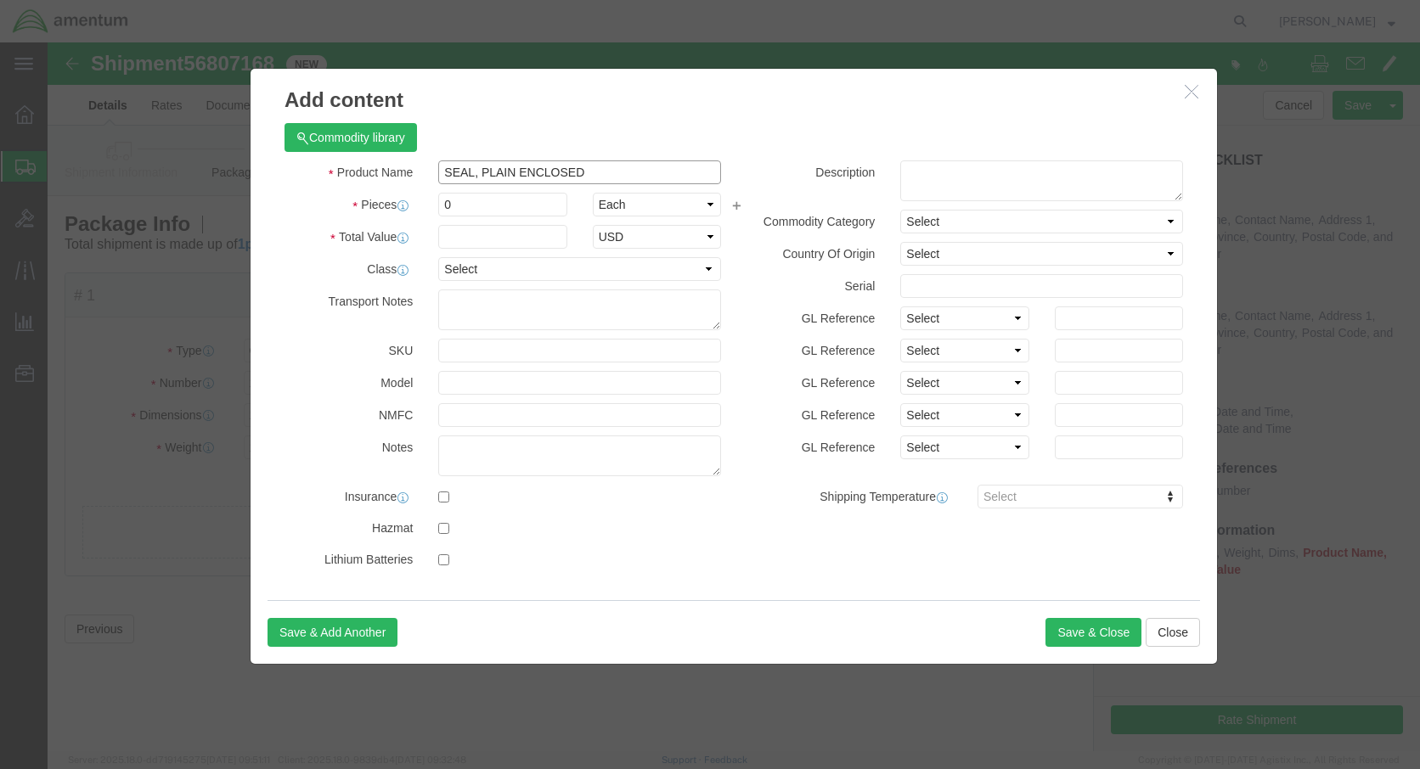
type input "SEAL, PLAIN ENCLOSED"
click input "0"
type input "01"
click input "text"
type input "444"
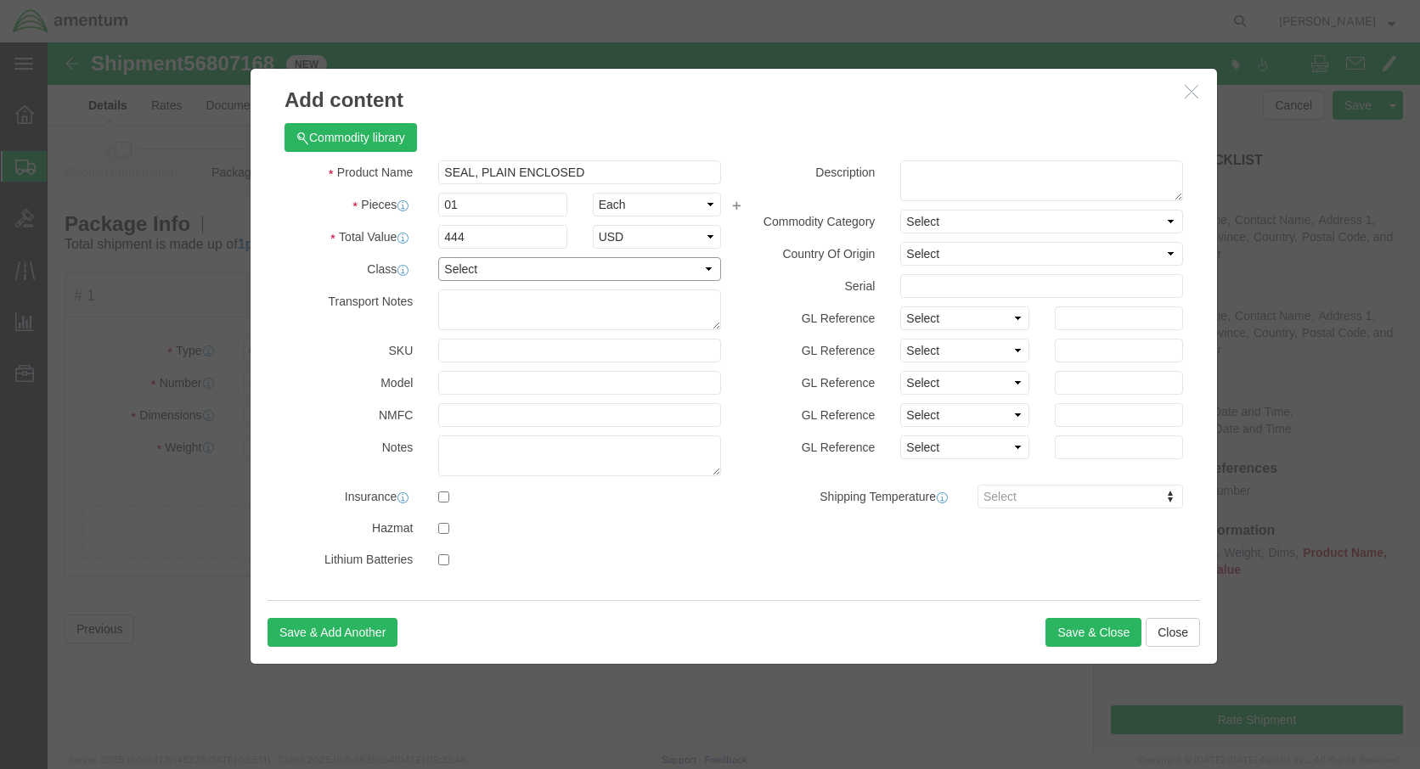
select select "50"
select select "US"
click button "Save & Close"
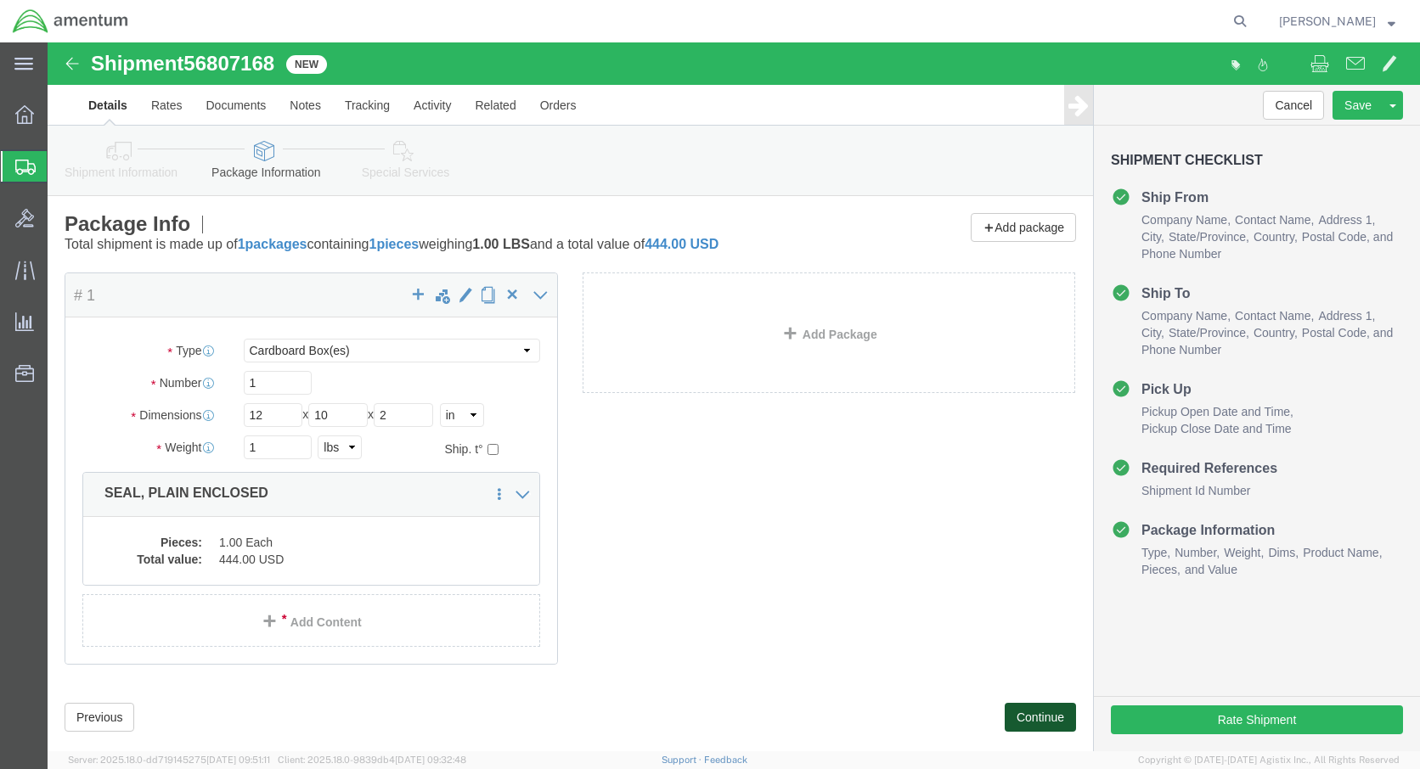
click button "Continue"
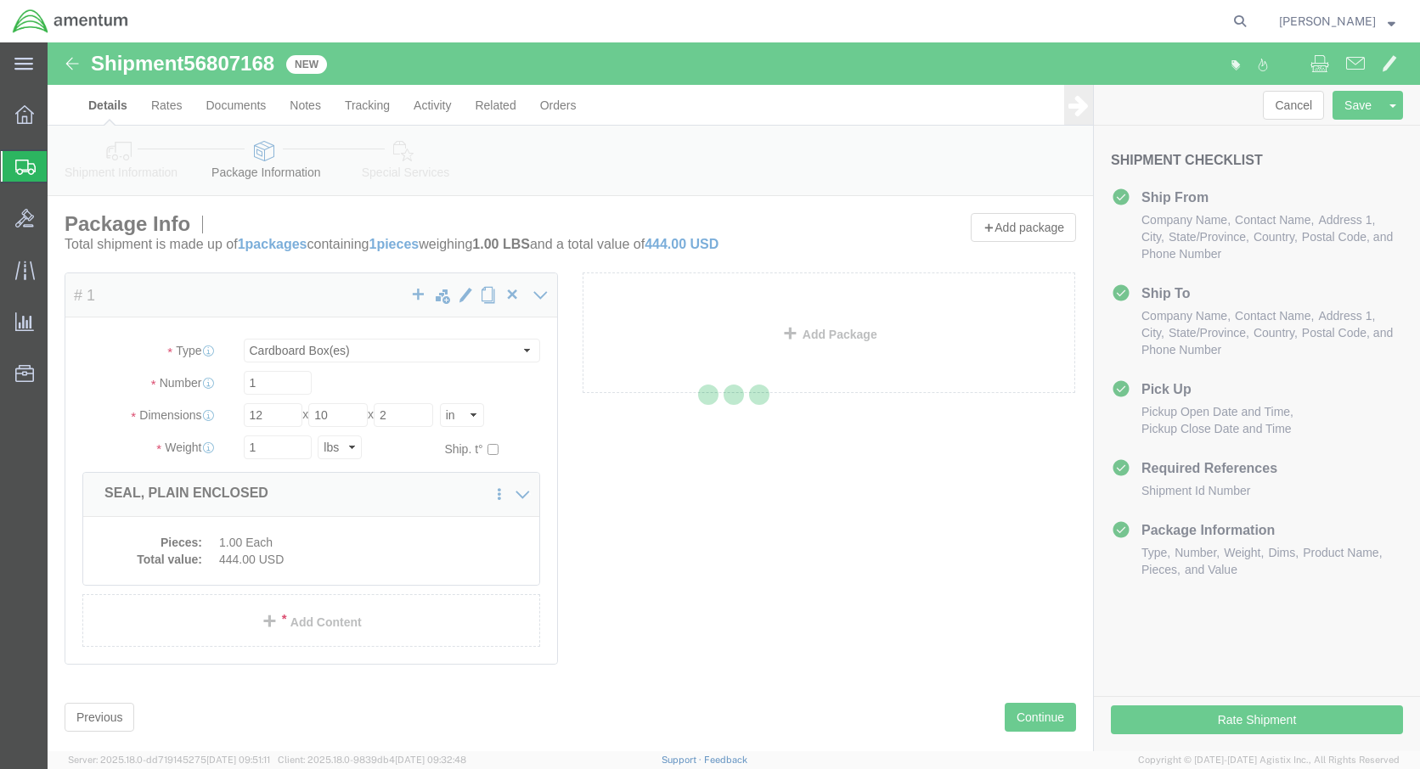
select select
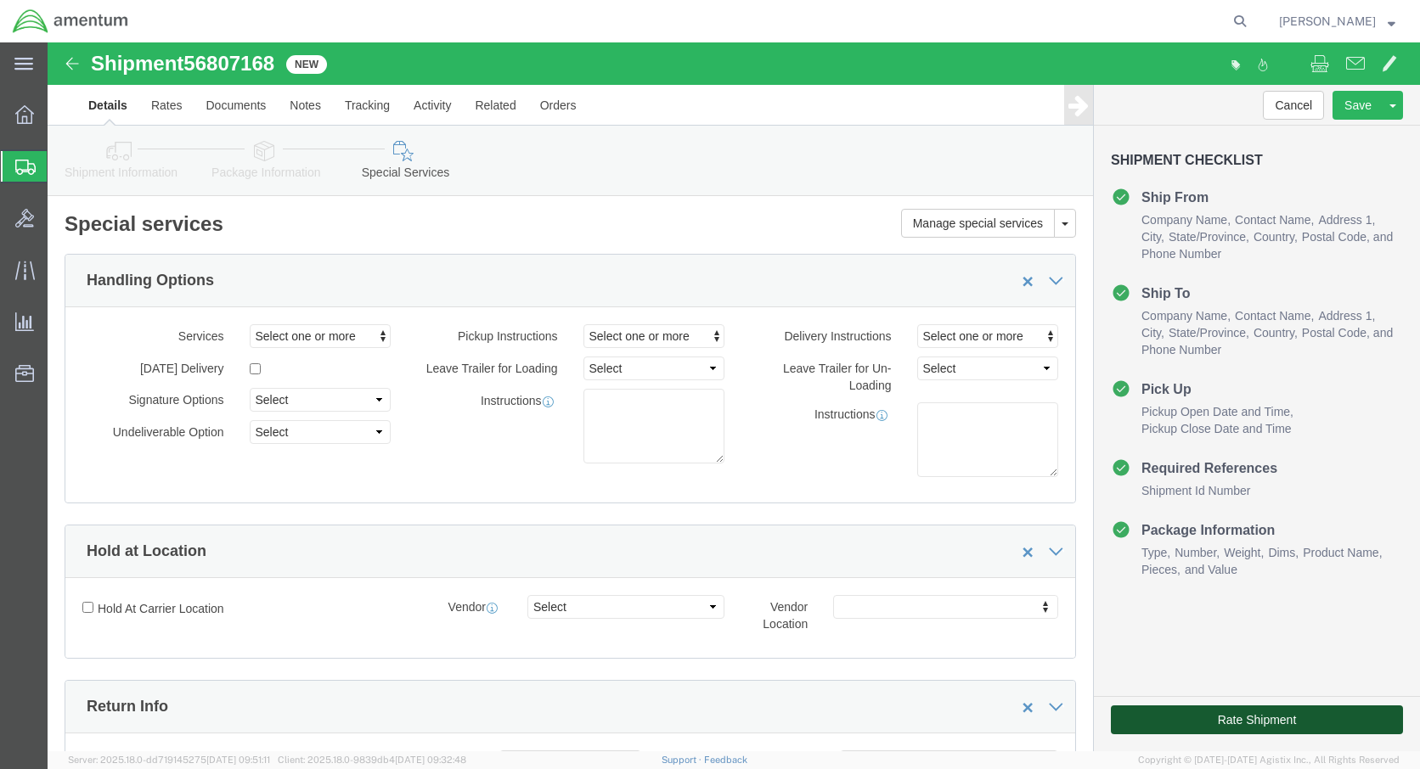
click button "Rate Shipment"
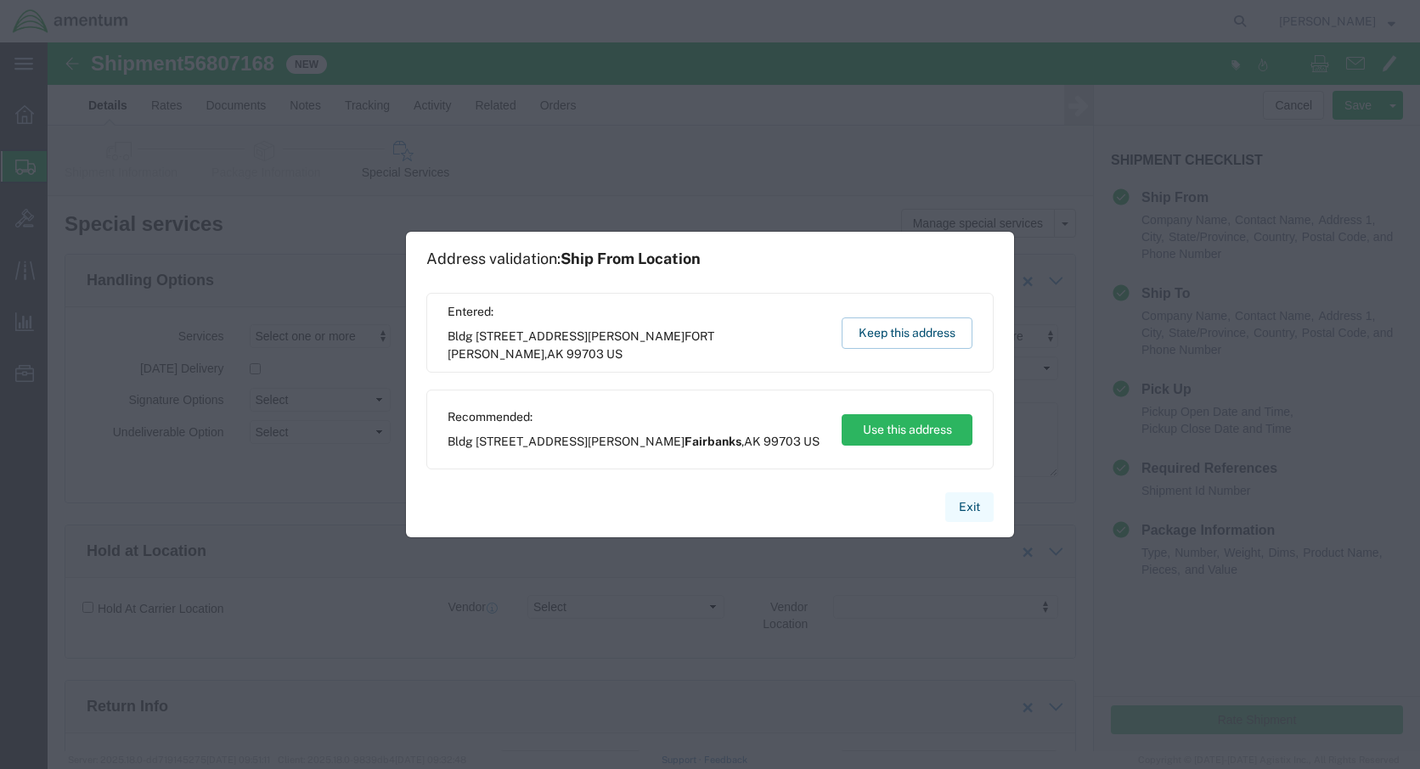
click at [968, 504] on button "Exit" at bounding box center [969, 508] width 48 height 30
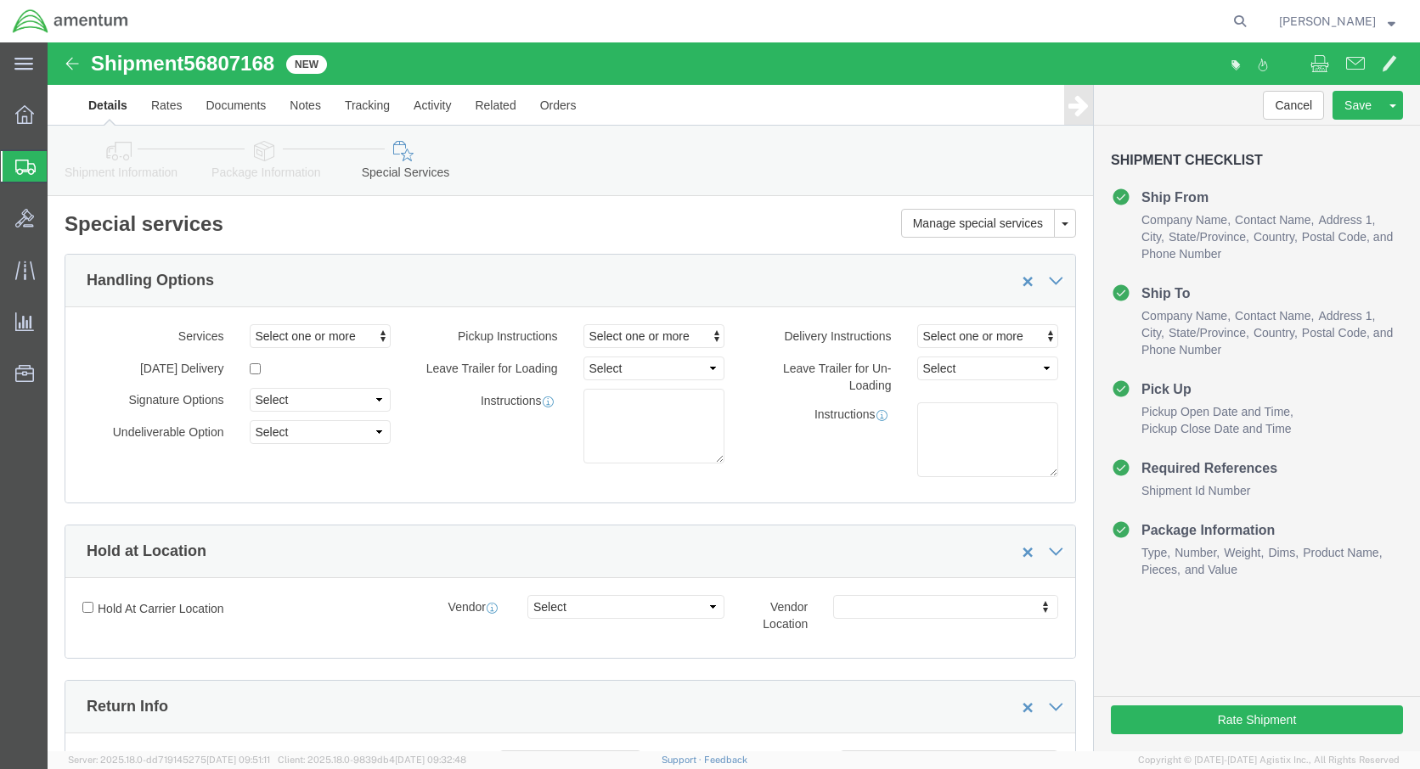
click link "Details"
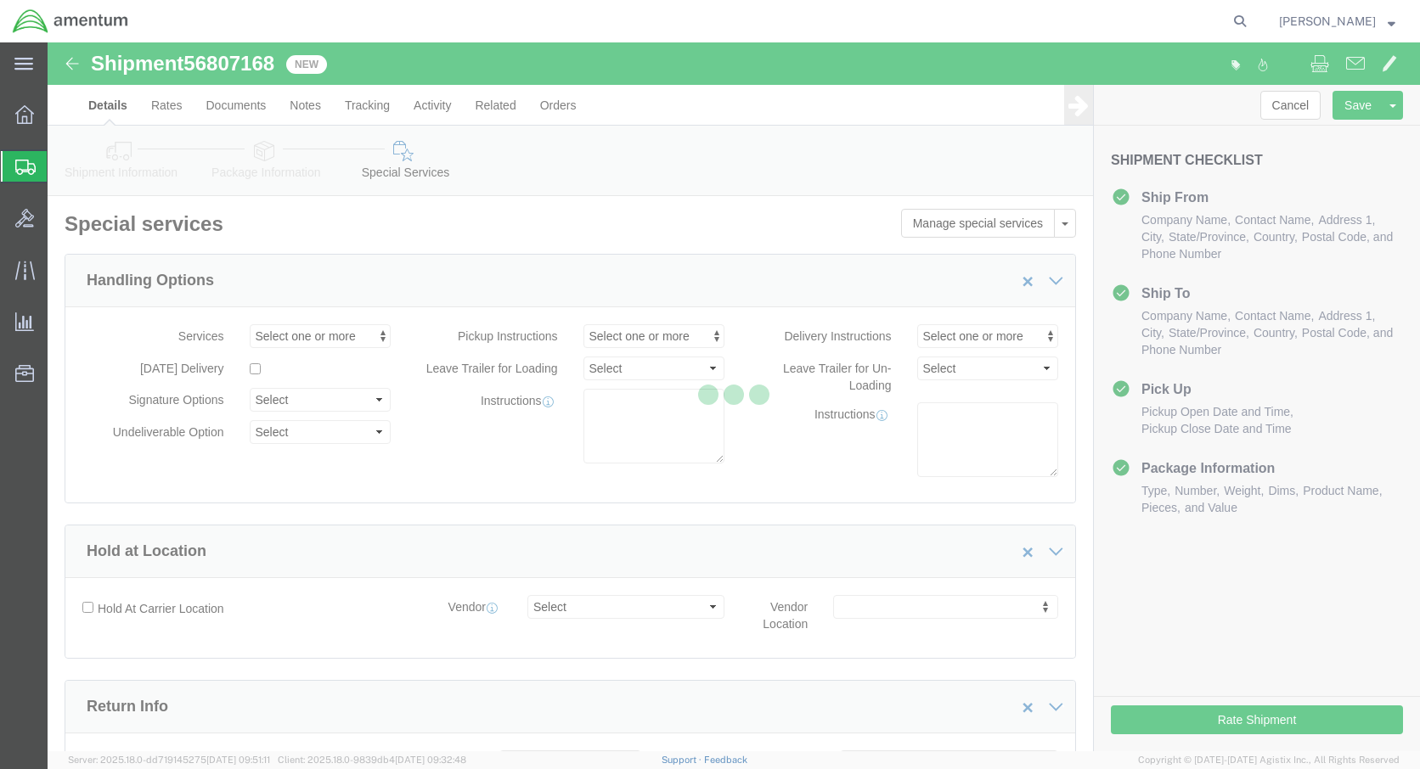
select select "59333"
select select "42649"
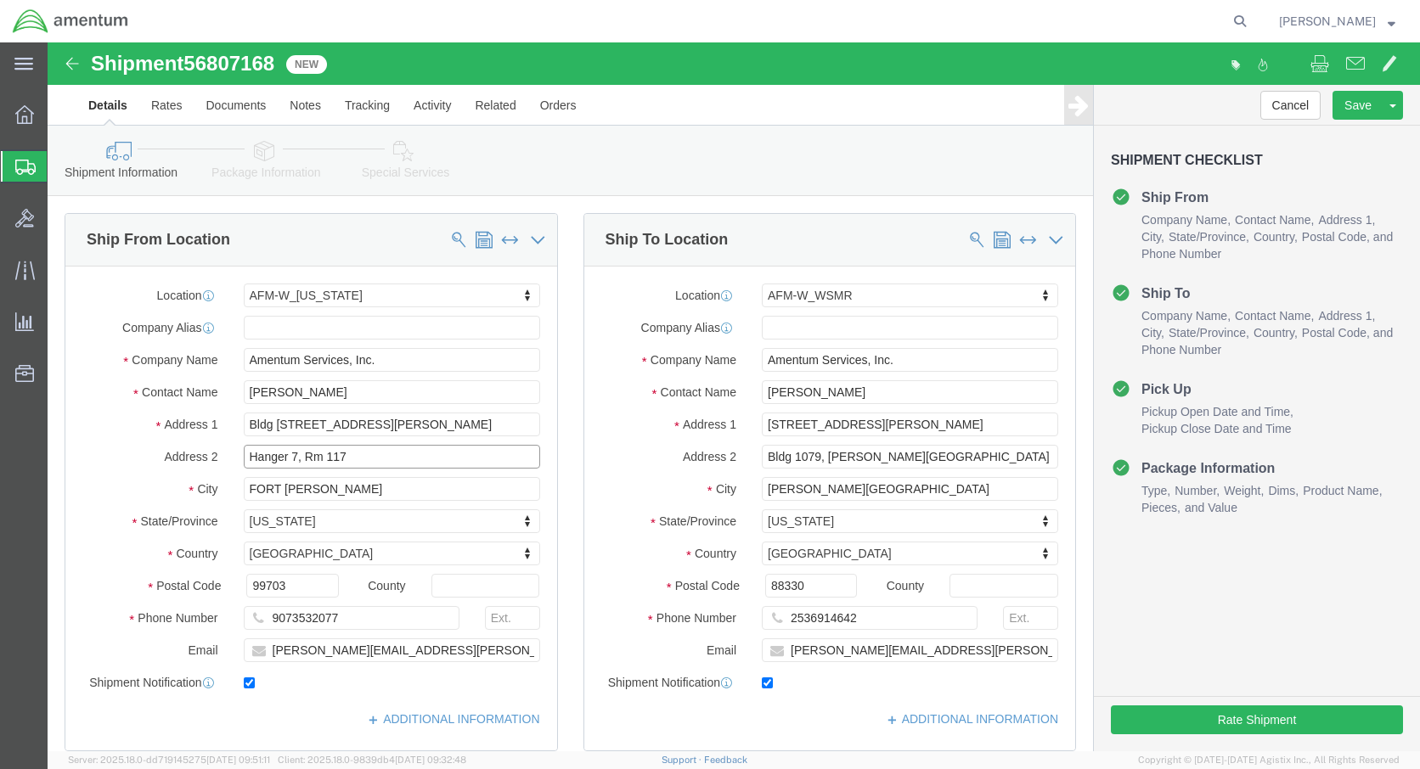
click input "Hanger 7, Rm 117"
type input "Hanger 7, Rm 125"
click button "Continue"
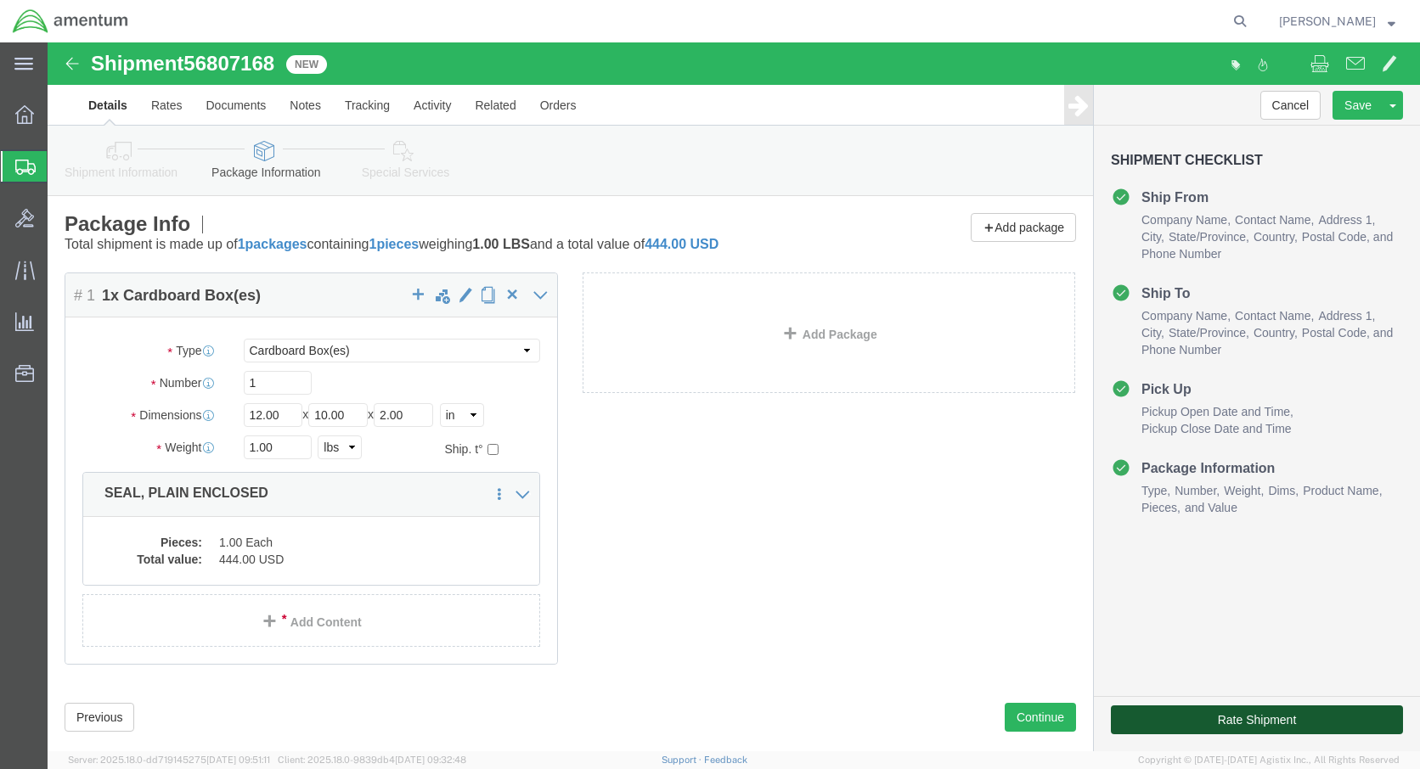
click button "Rate Shipment"
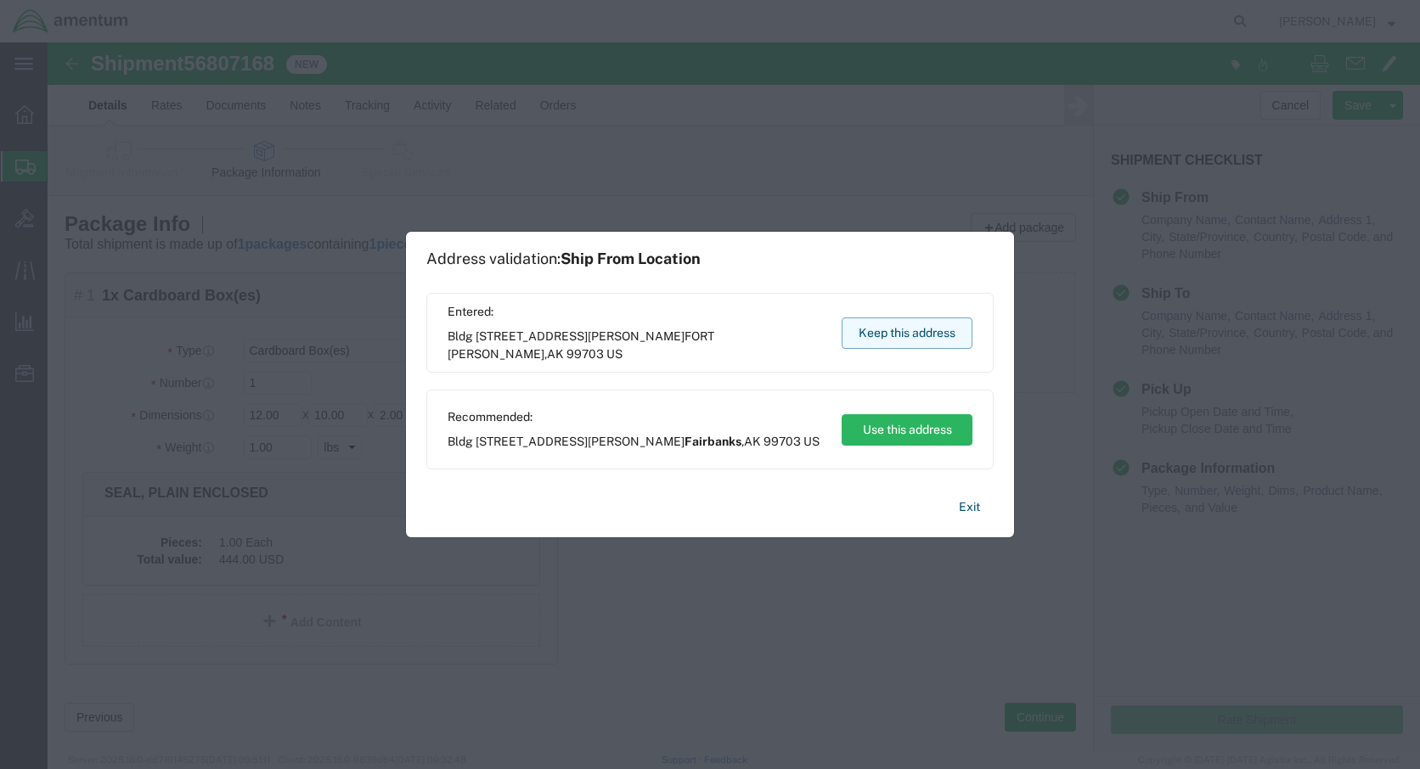
click at [917, 331] on button "Keep this address" at bounding box center [907, 333] width 131 height 31
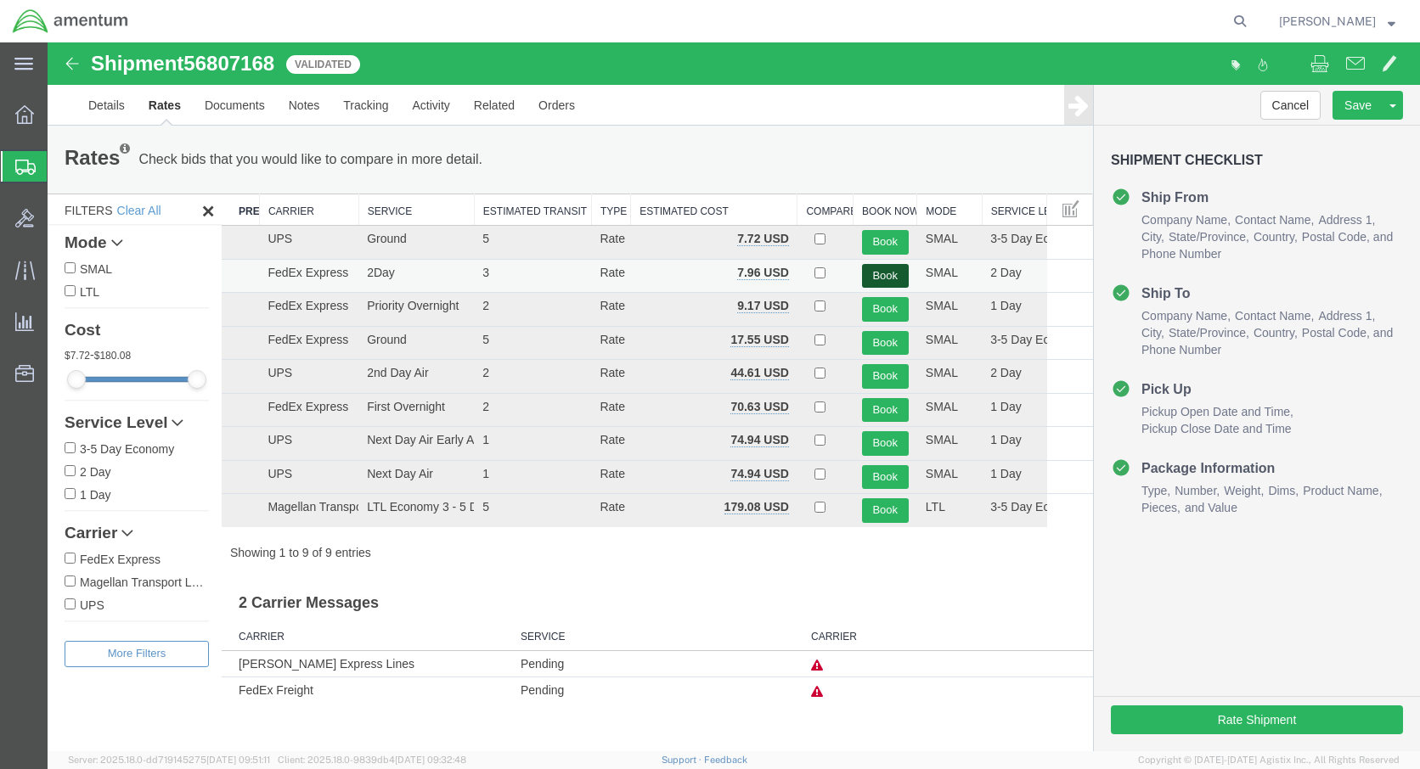
click at [887, 271] on button "Book" at bounding box center [885, 276] width 47 height 25
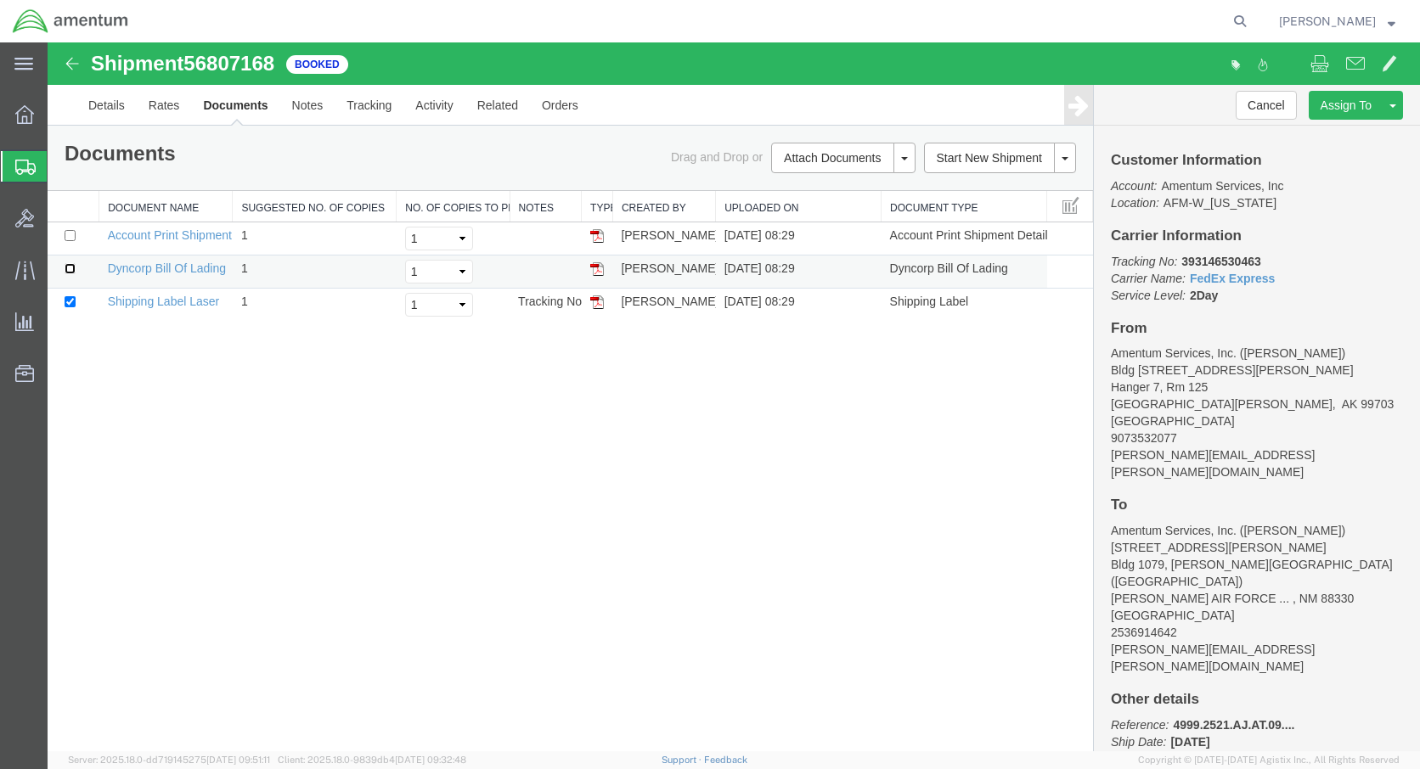
click at [69, 271] on input "checkbox" at bounding box center [70, 268] width 11 height 11
checkbox input "true"
click at [139, 304] on link "Shipping Label Laser" at bounding box center [164, 302] width 112 height 14
click at [140, 304] on link "Shipping Label Laser" at bounding box center [164, 302] width 112 height 14
click at [143, 266] on link "Dyncorp Bill Of Lading" at bounding box center [167, 269] width 118 height 14
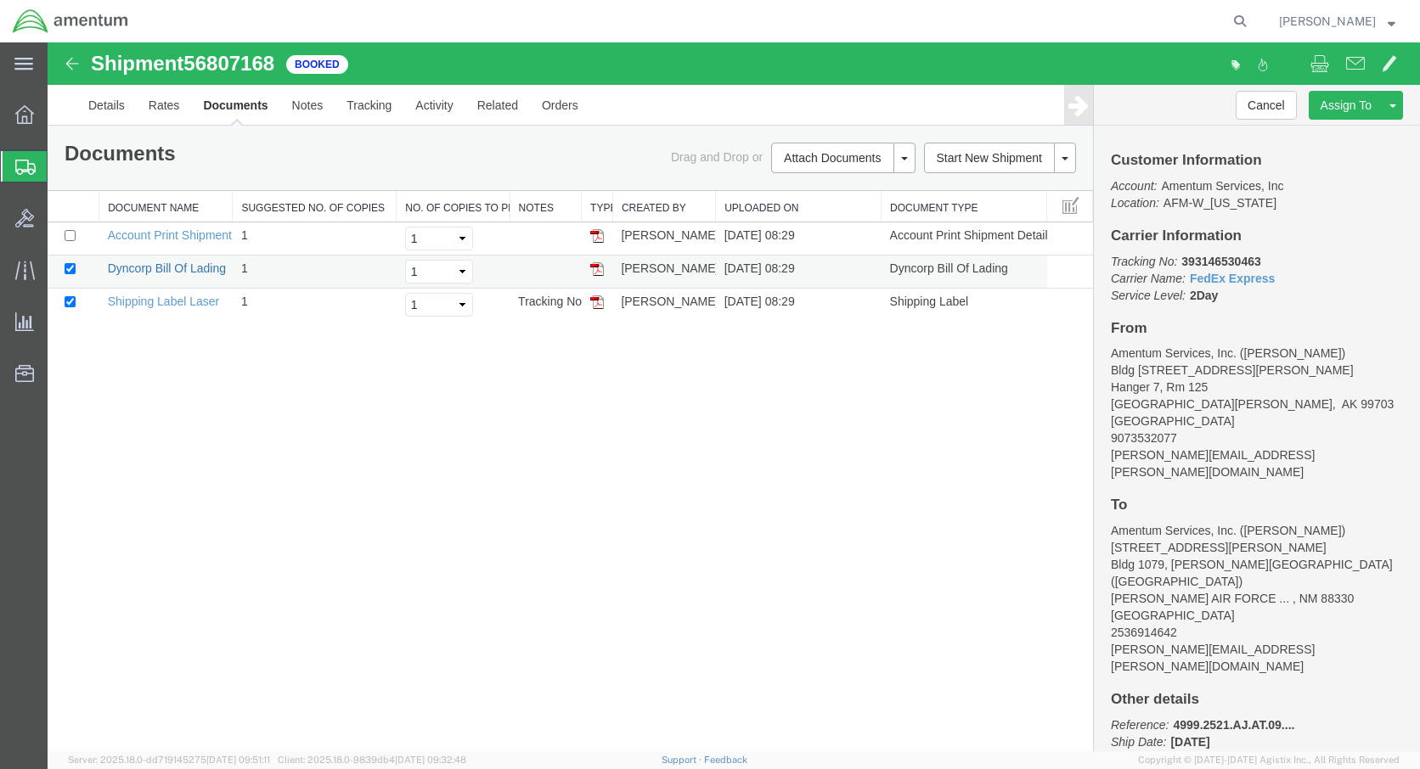
click at [144, 266] on link "Dyncorp Bill Of Lading" at bounding box center [167, 269] width 118 height 14
